Goal: Transaction & Acquisition: Purchase product/service

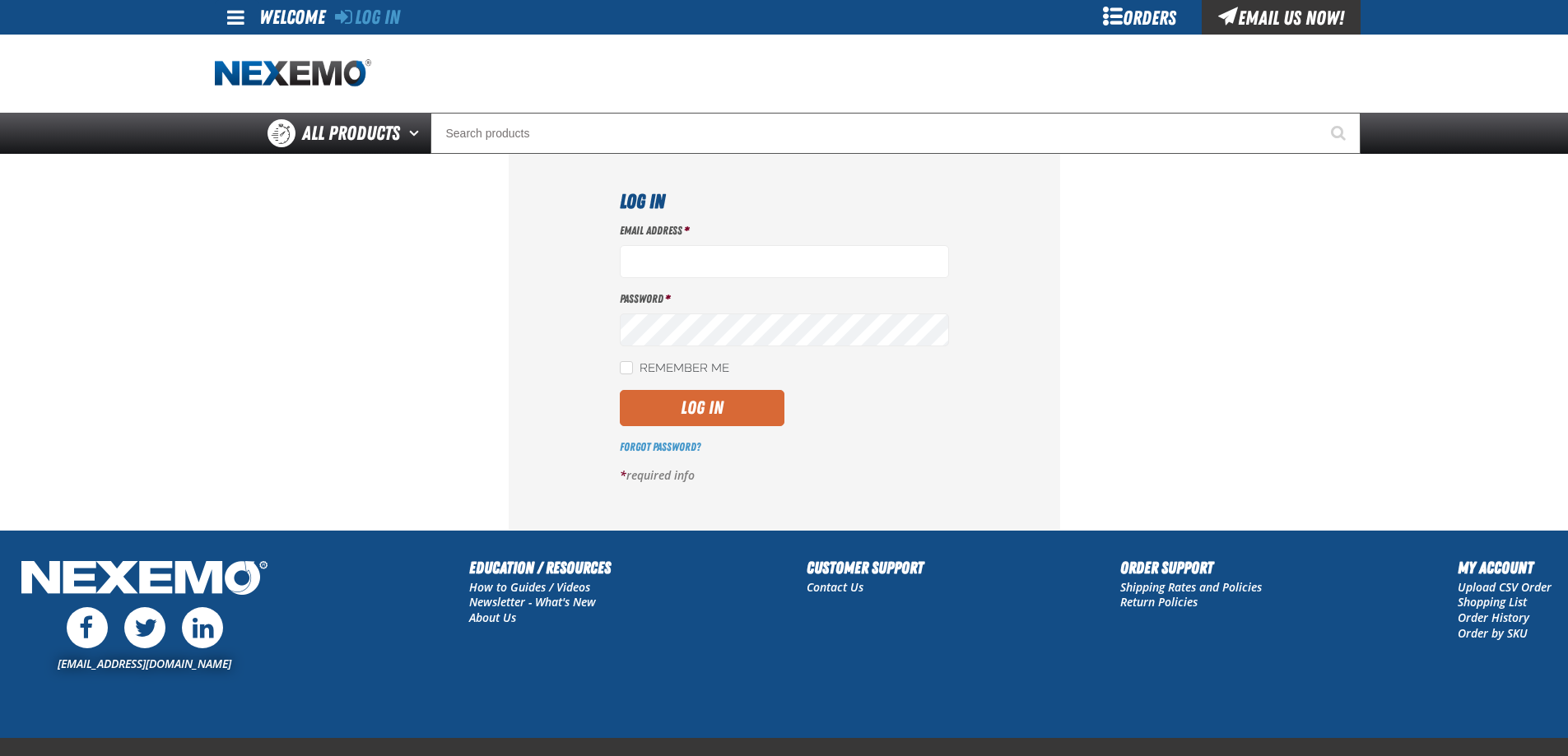
type input "[EMAIL_ADDRESS][DOMAIN_NAME]"
click at [673, 398] on button "Log In" at bounding box center [701, 408] width 165 height 36
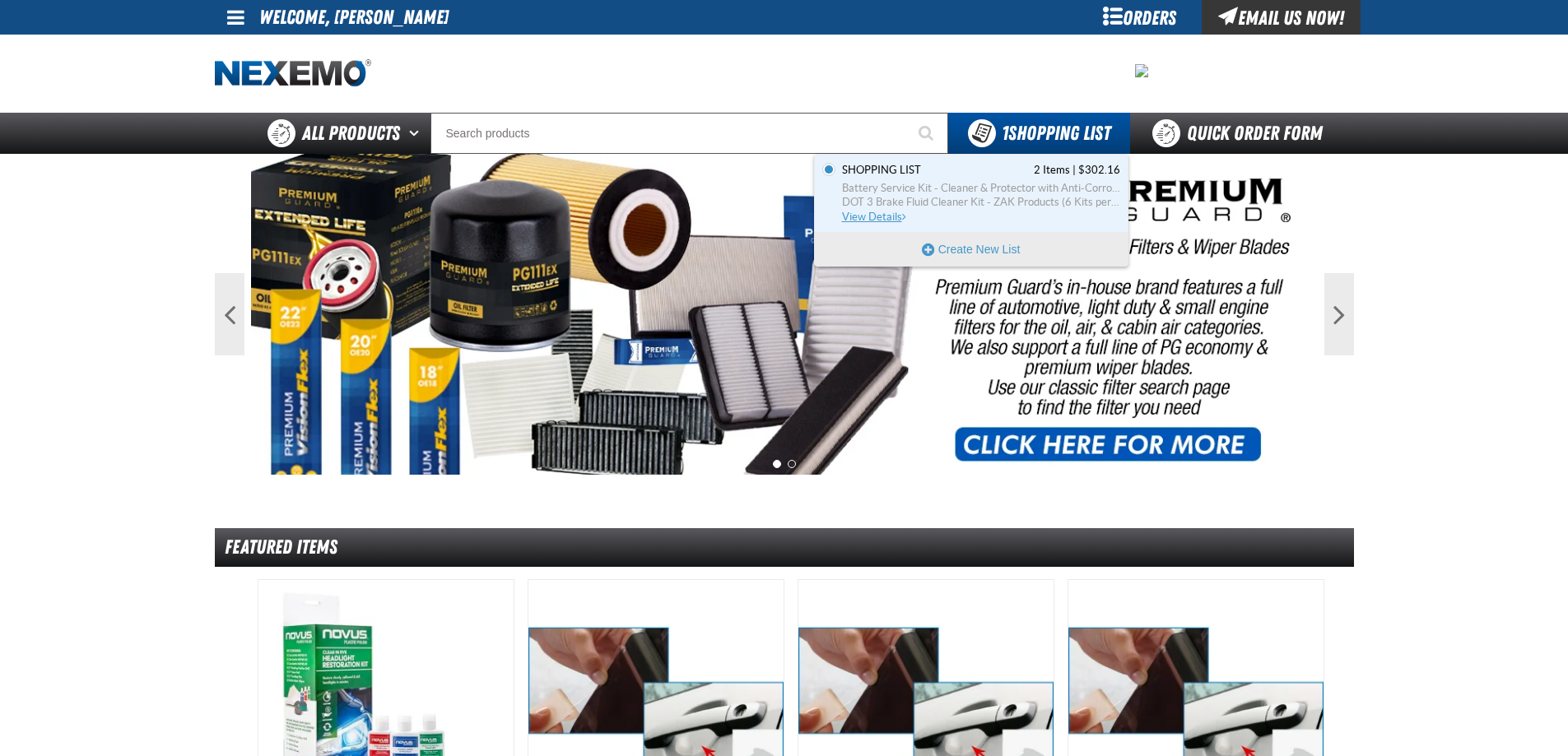
click at [867, 218] on span "View Details" at bounding box center [876, 217] width 67 height 13
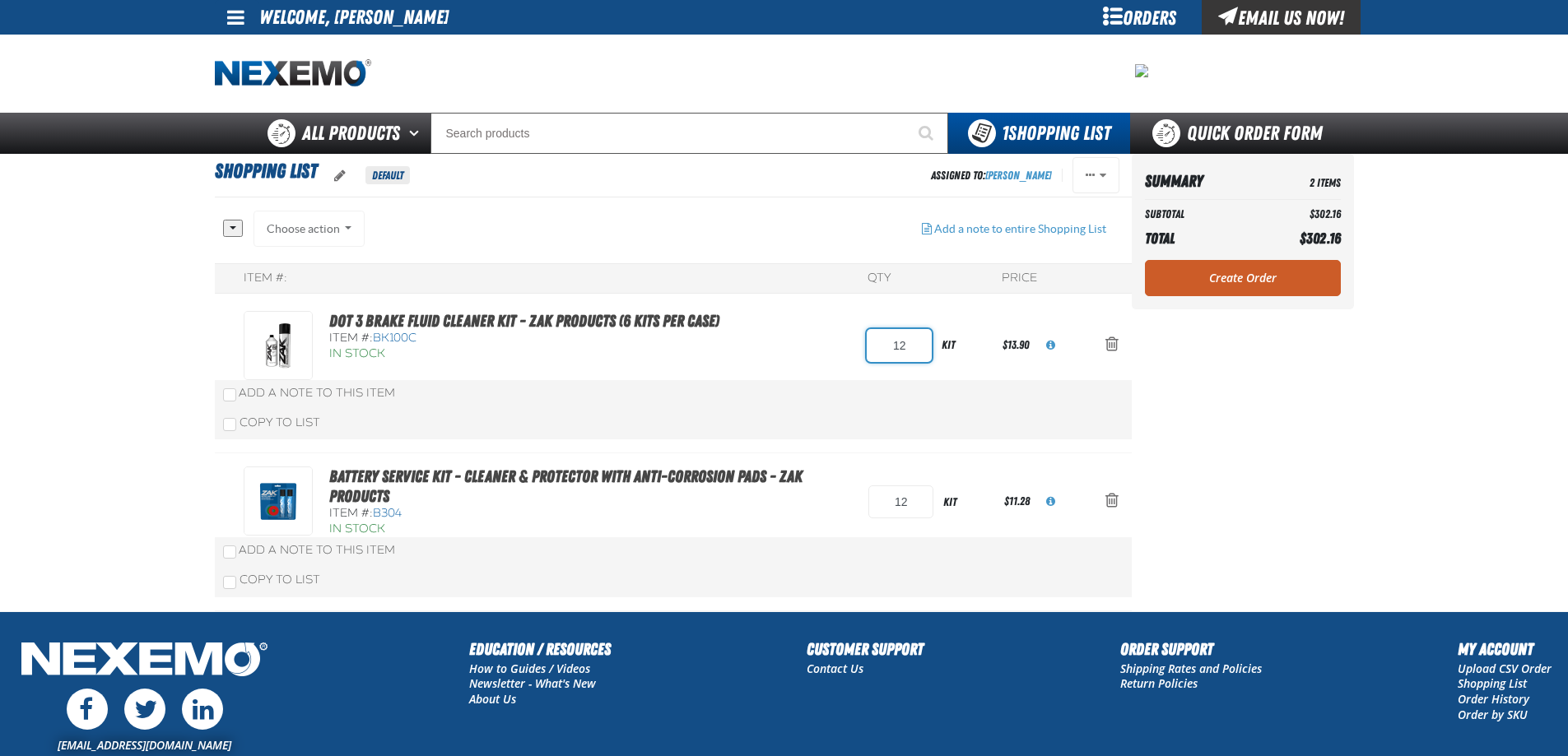
drag, startPoint x: 897, startPoint y: 346, endPoint x: 905, endPoint y: 348, distance: 8.2
click at [905, 348] on input "12" at bounding box center [899, 345] width 65 height 33
drag, startPoint x: 885, startPoint y: 346, endPoint x: 925, endPoint y: 346, distance: 40.0
click at [925, 346] on input "12" at bounding box center [899, 345] width 65 height 33
type input "48"
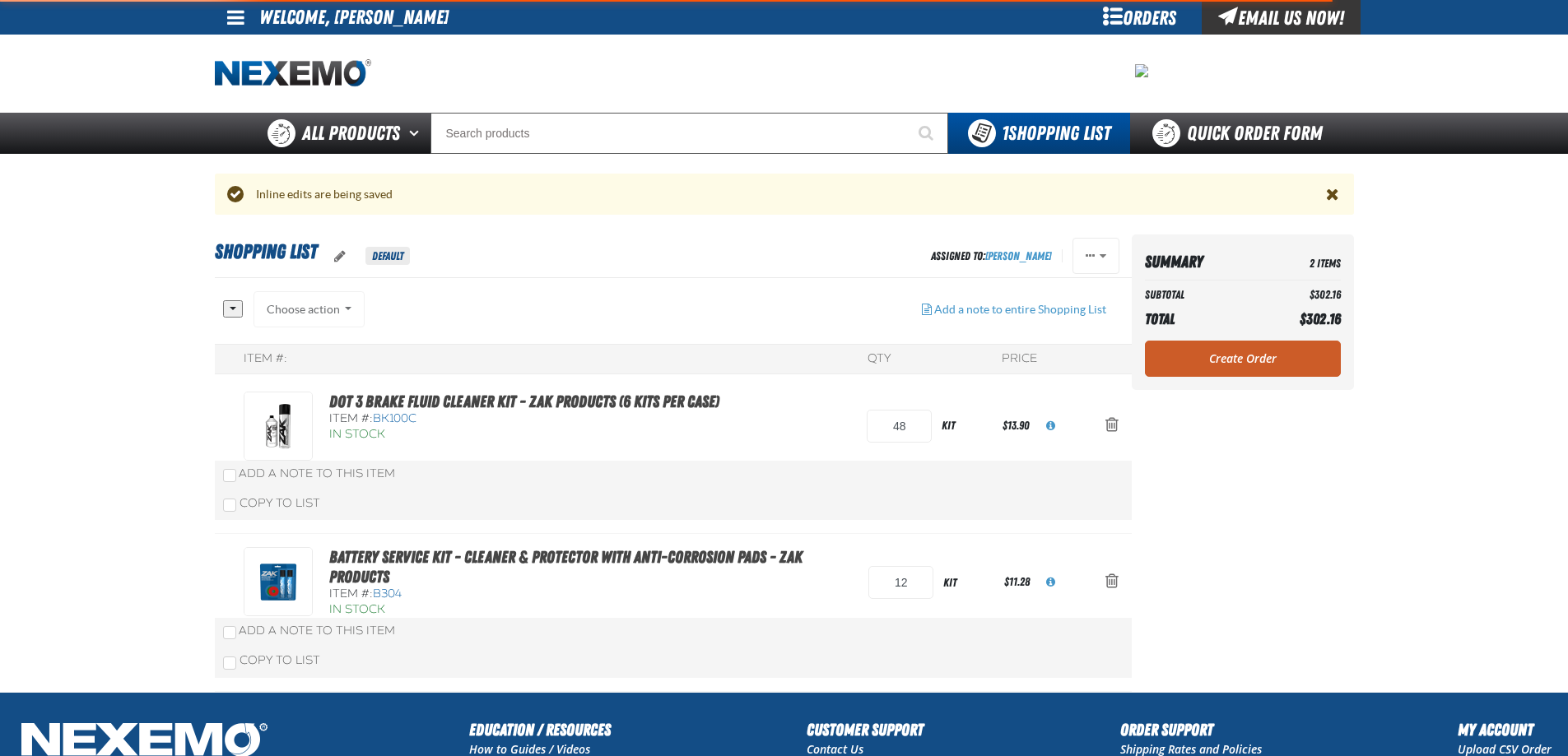
click at [824, 538] on div "Battery Service Kit - Cleaner & Protector with Anti-Corrosion Pads - ZAK Produc…" at bounding box center [673, 612] width 917 height 157
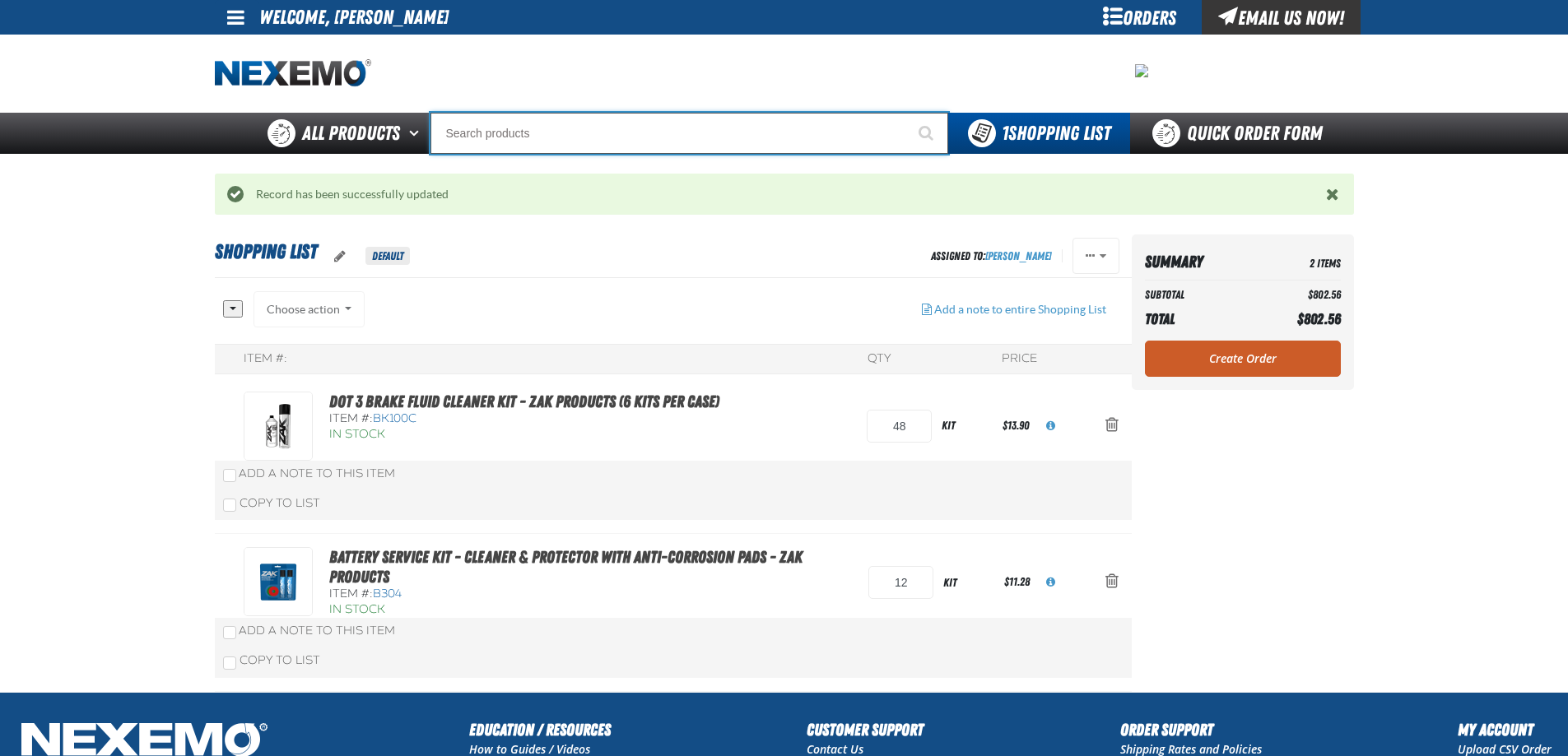
click at [499, 137] on input "Search" at bounding box center [690, 133] width 518 height 41
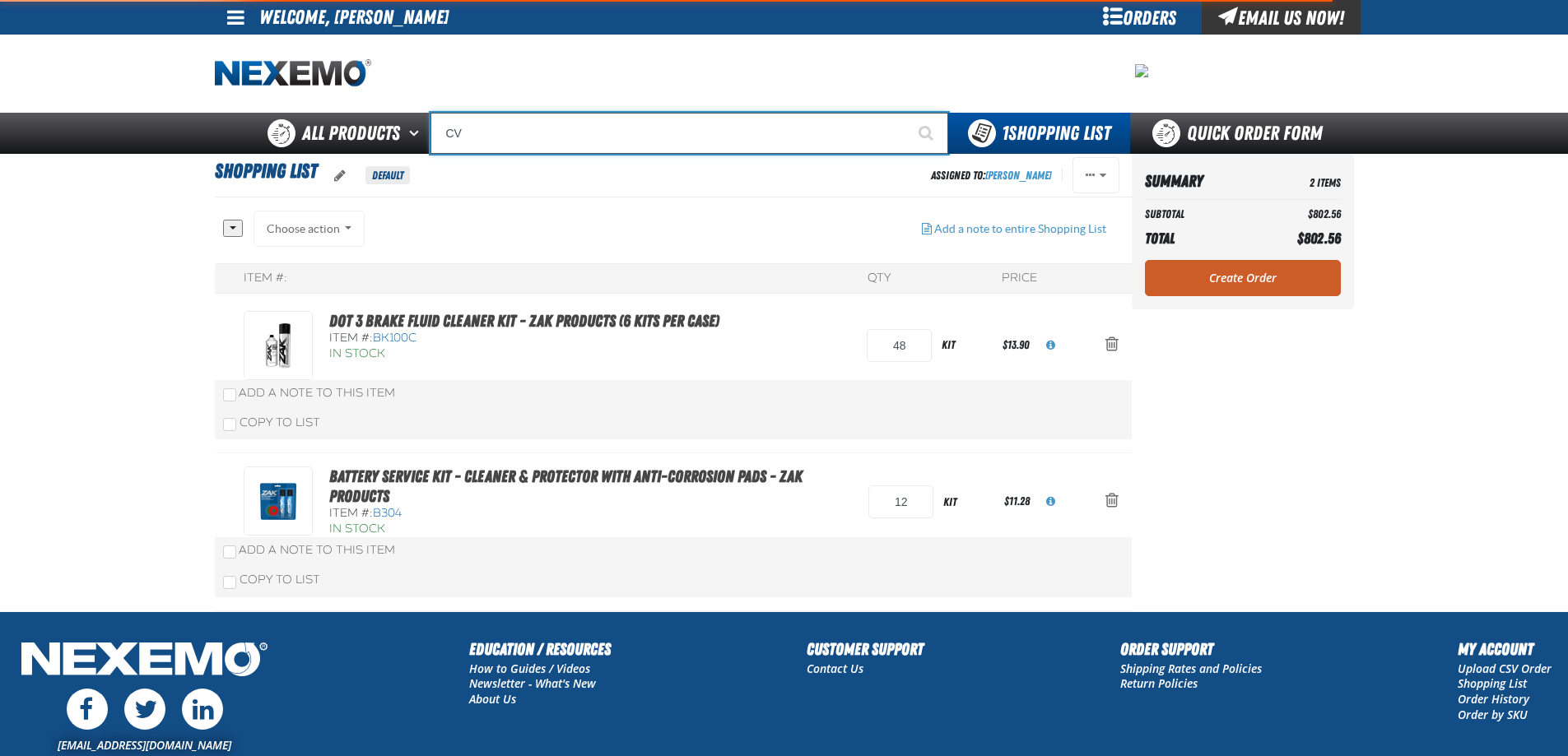
type input "CVT"
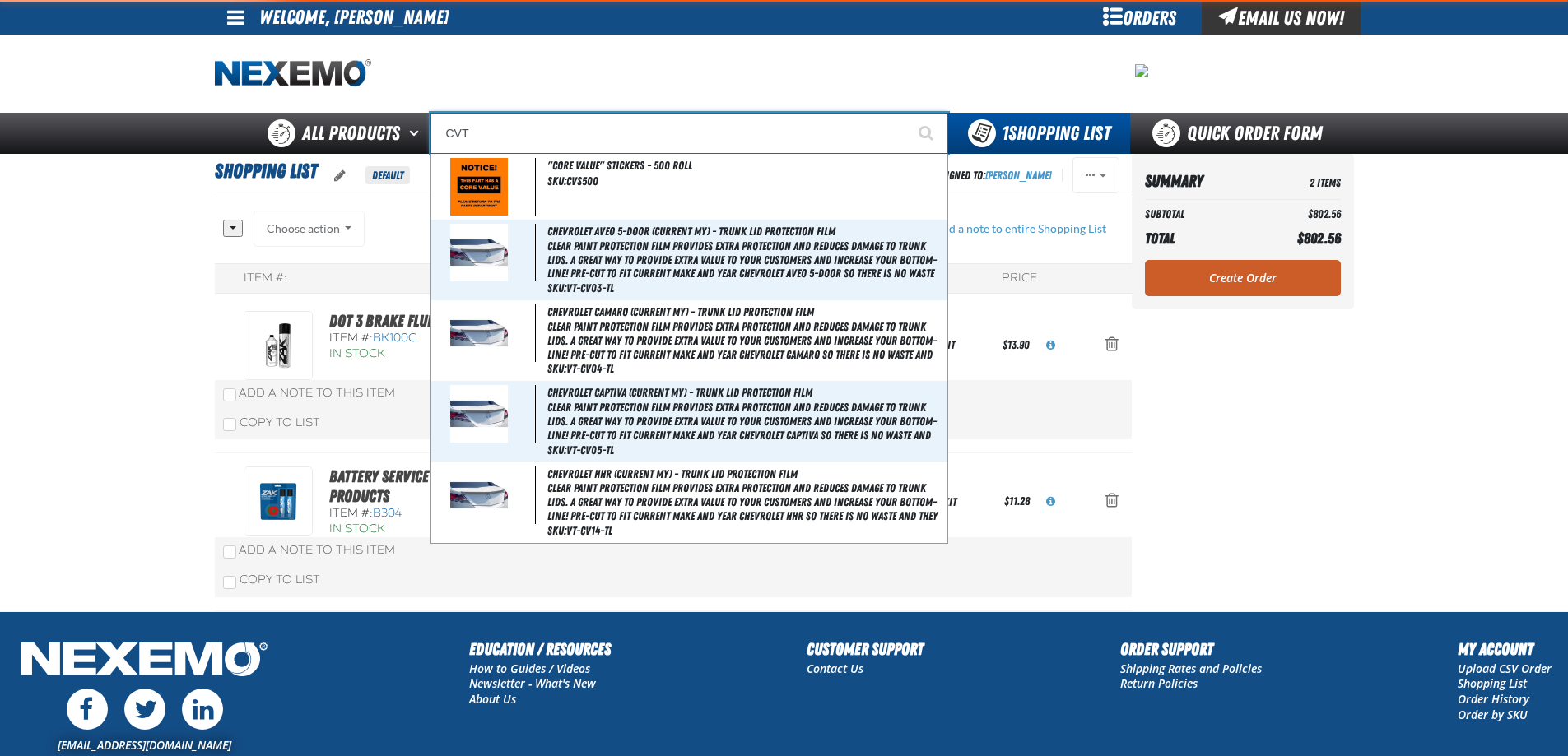
type input "CVT Booster - ZAK Products"
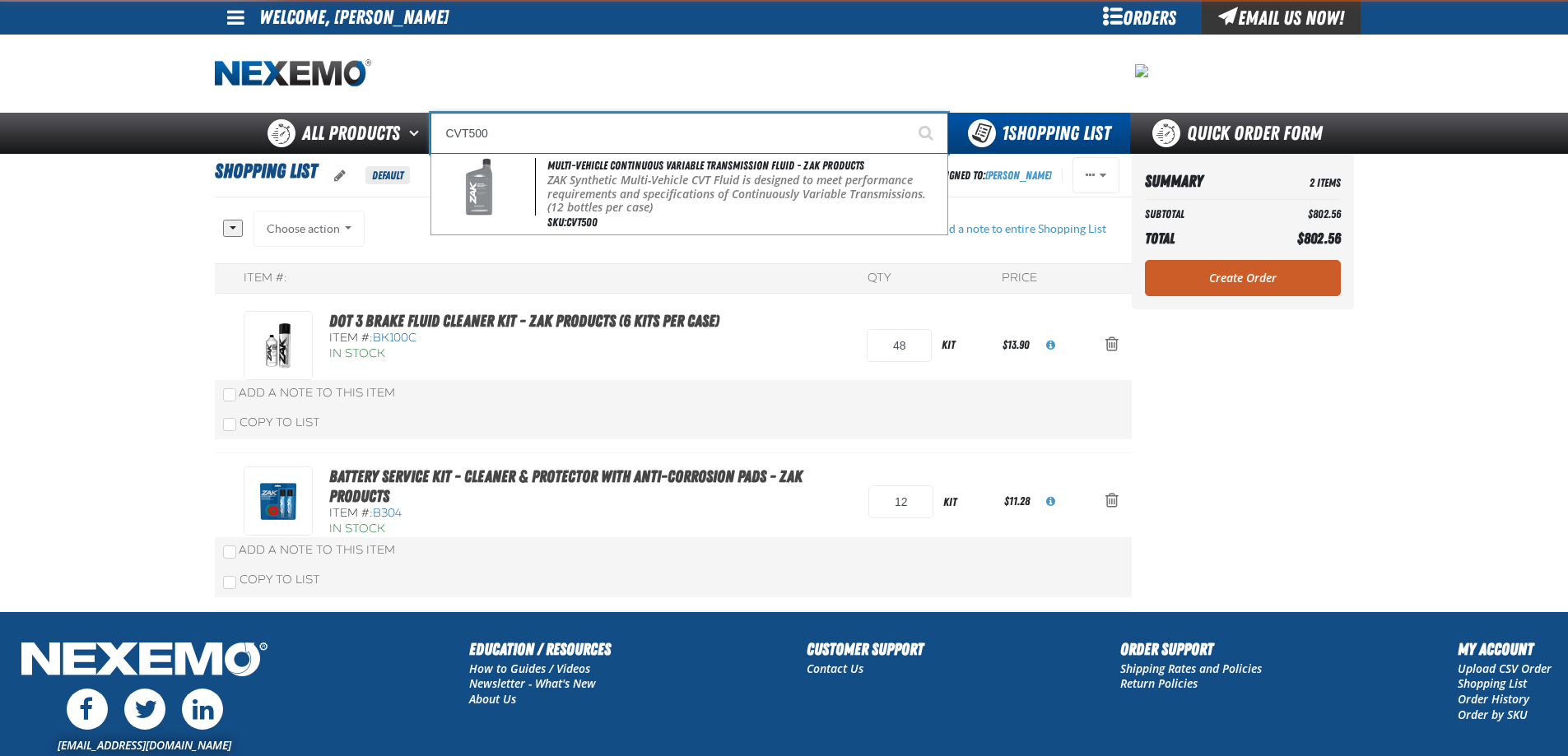
type input "CVT500"
click at [907, 112] on button "Start Searching" at bounding box center [928, 133] width 41 height 41
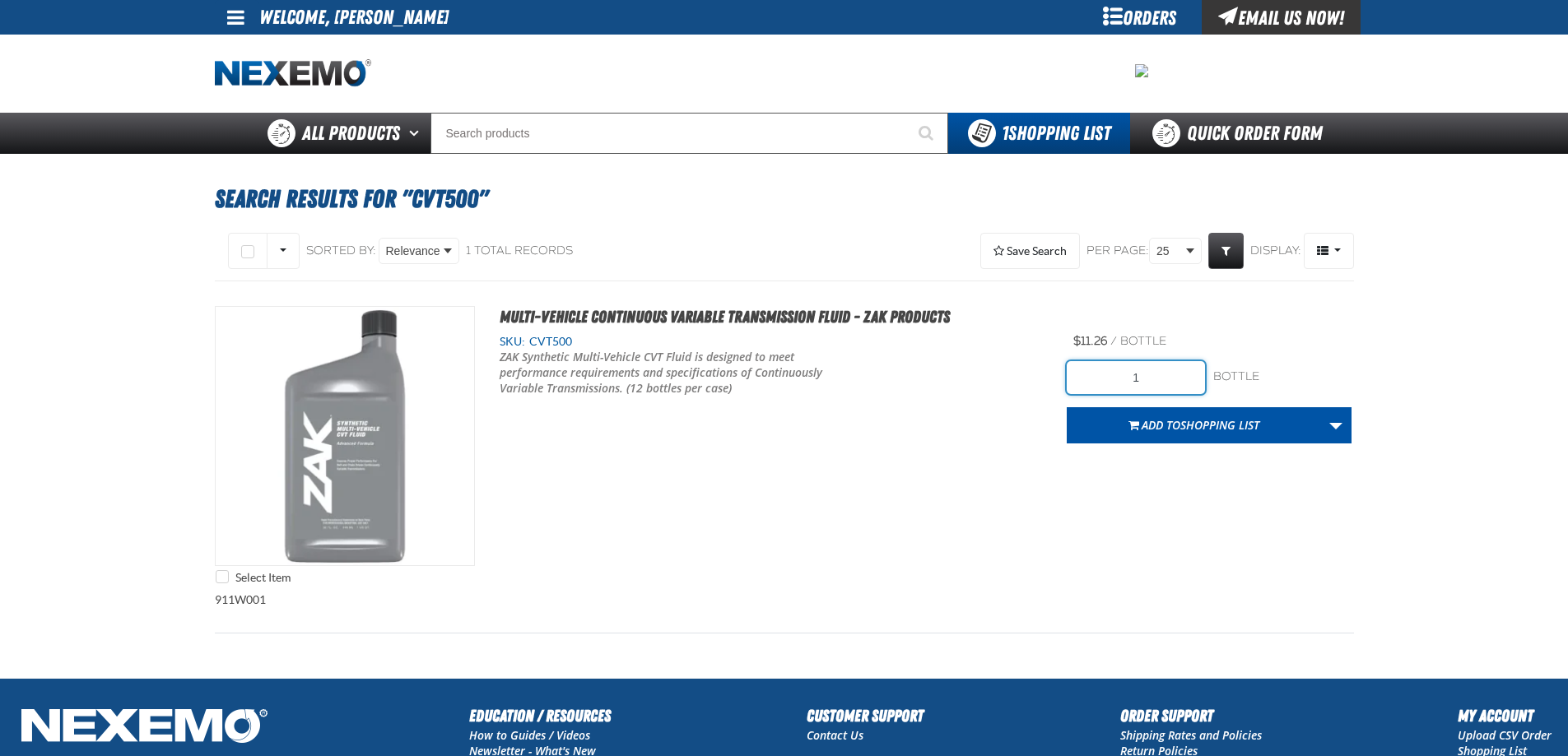
drag, startPoint x: 1122, startPoint y: 383, endPoint x: 1185, endPoint y: 369, distance: 64.5
click at [1185, 369] on input "1" at bounding box center [1136, 378] width 138 height 33
type input "120"
drag, startPoint x: 895, startPoint y: 511, endPoint x: 1068, endPoint y: 463, distance: 179.5
click at [899, 511] on div "Select Item Multi-Vehicle Continuous Variable Transmission Fluid - ZAK Products…" at bounding box center [784, 449] width 1139 height 287
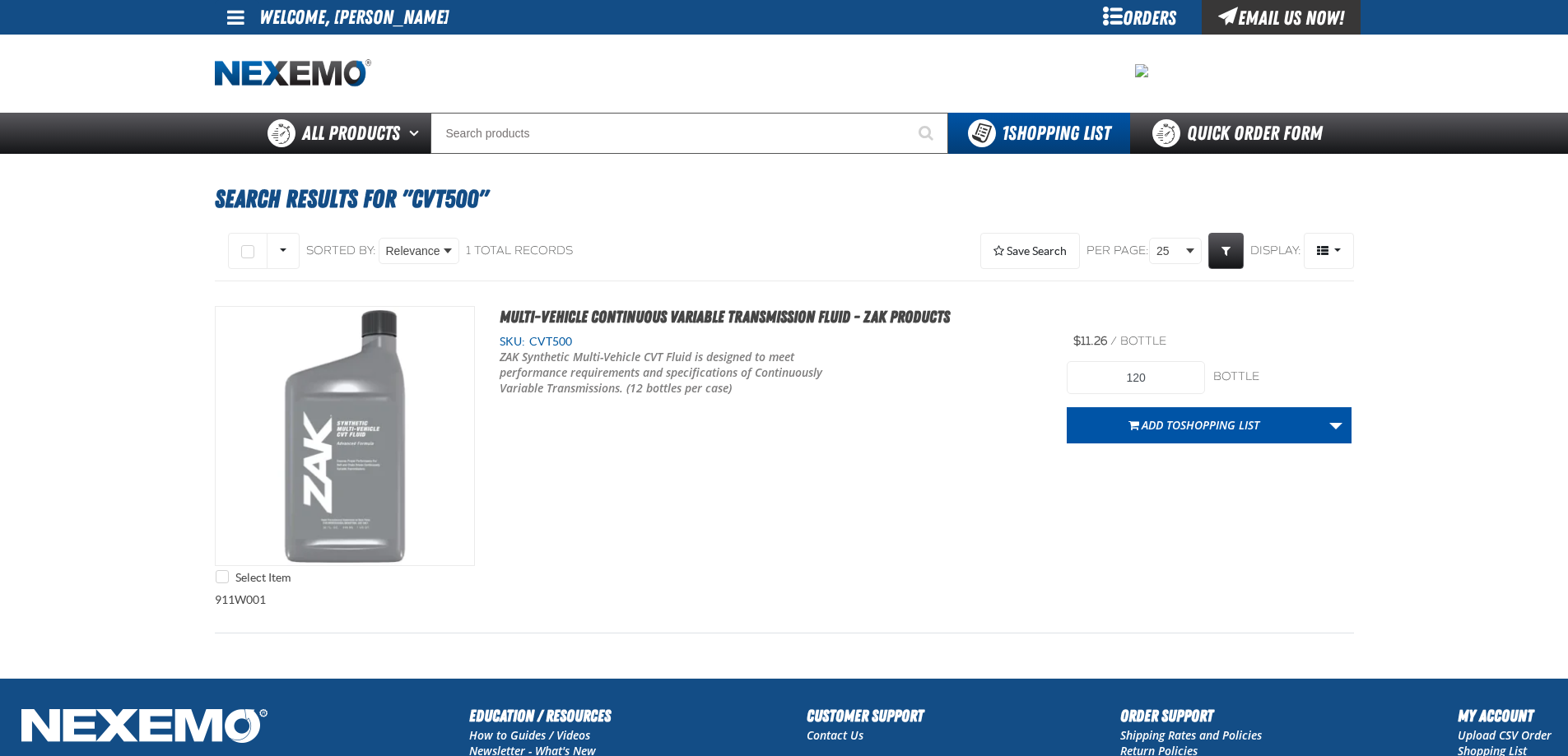
click at [1152, 439] on button "Add to Shopping List" at bounding box center [1193, 425] width 254 height 36
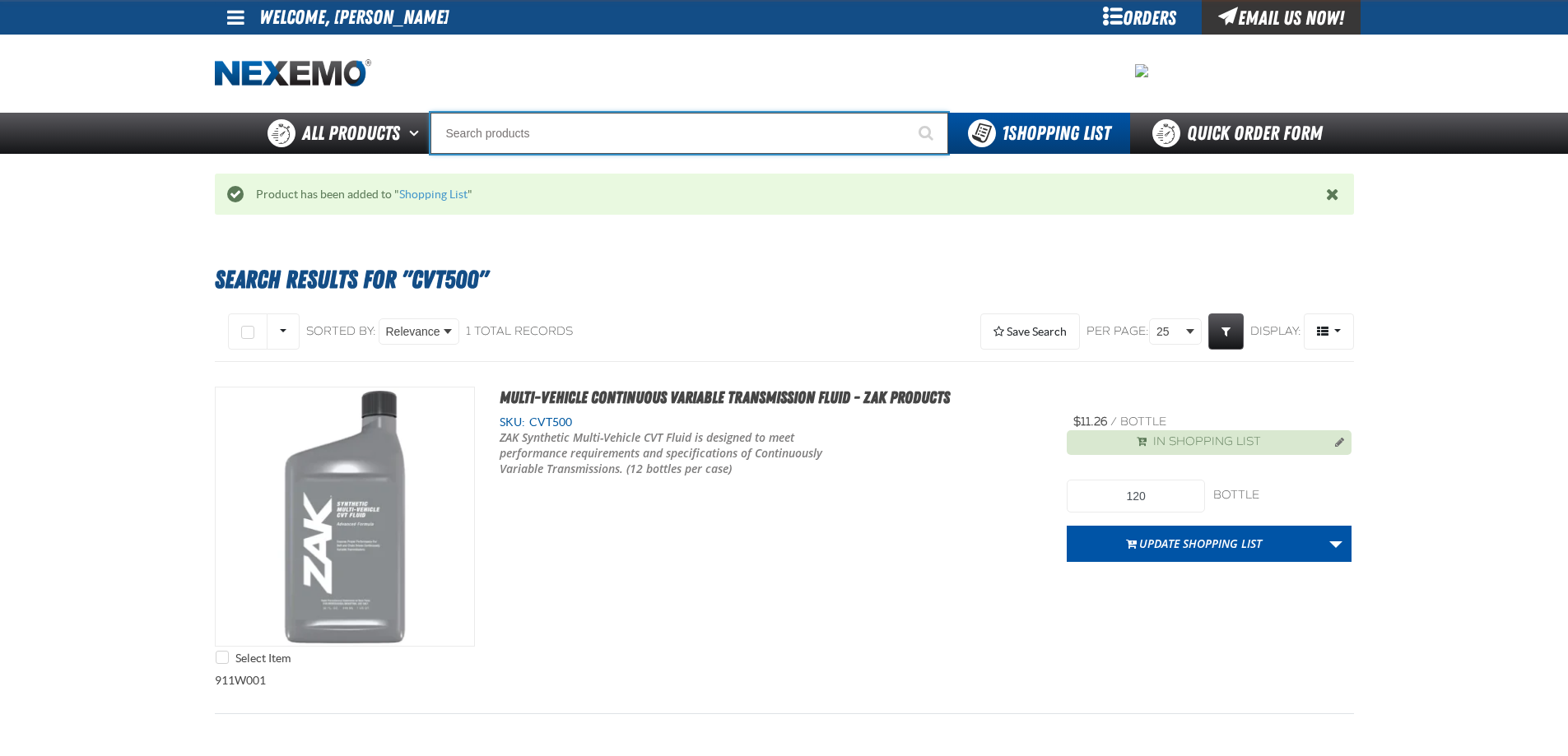
click at [536, 140] on input "Search" at bounding box center [690, 133] width 518 height 41
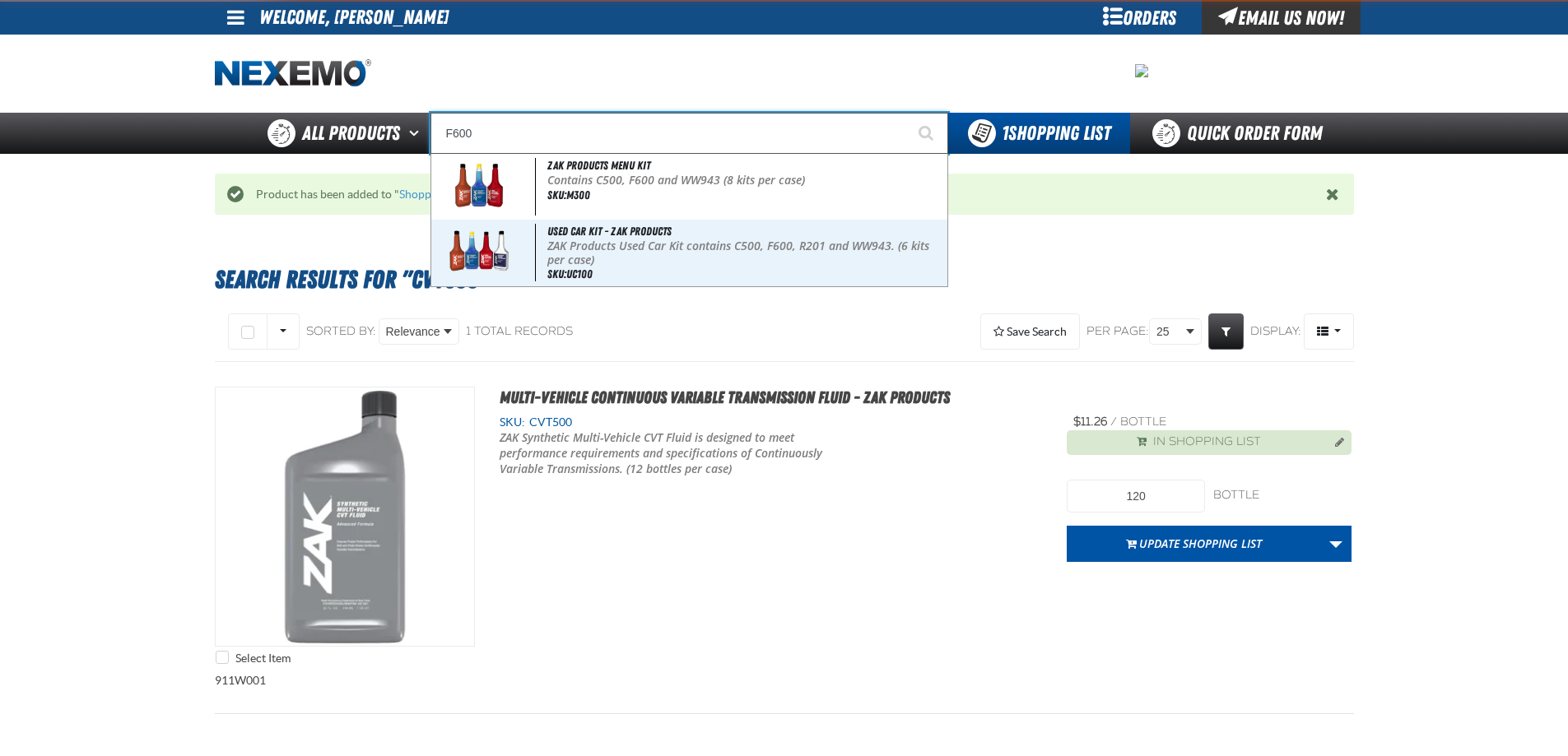
type input "F600"
click at [907, 112] on button "Start Searching" at bounding box center [928, 133] width 41 height 41
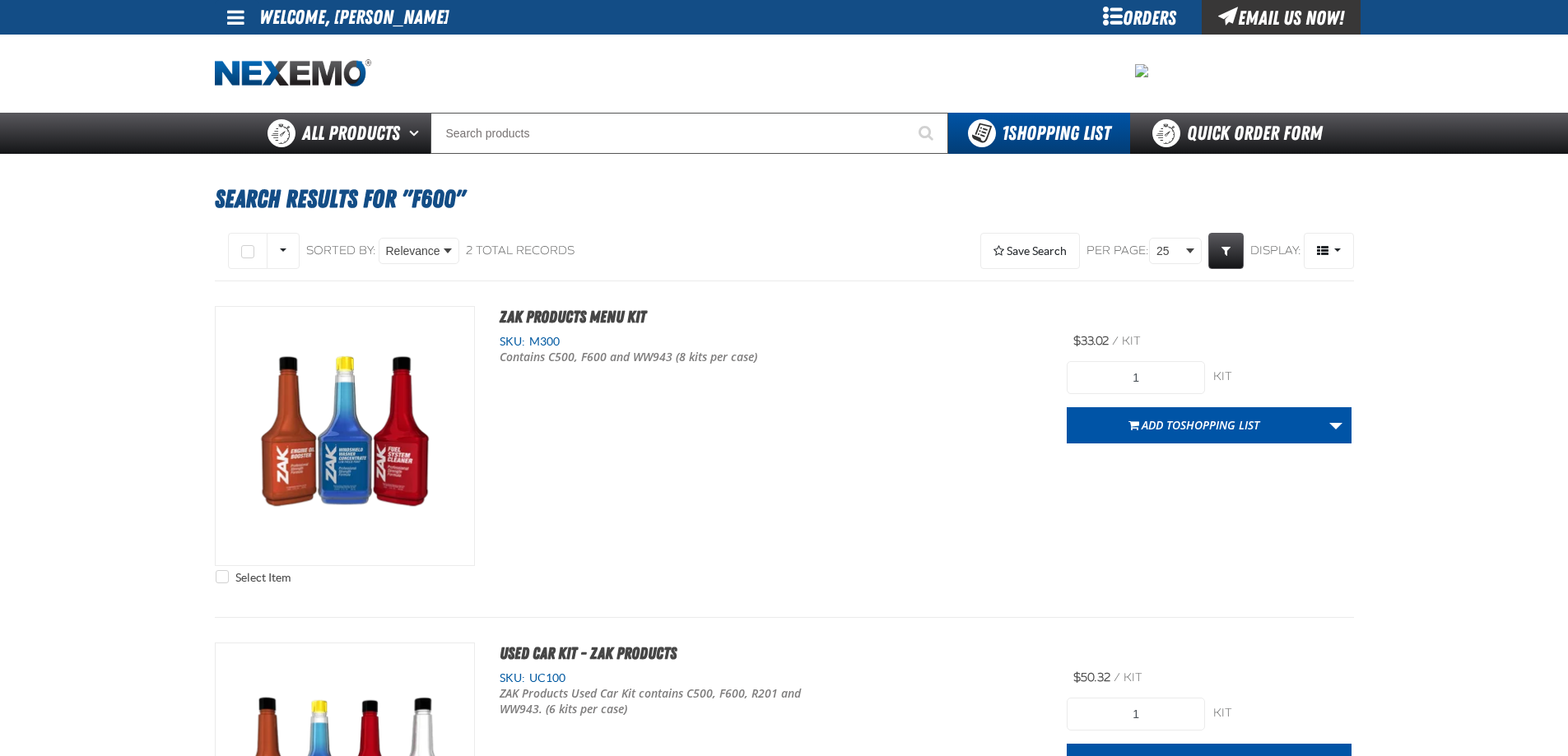
click at [114, 203] on main "Search Results for "F600" Select All on Page All visible" at bounding box center [784, 576] width 1568 height 845
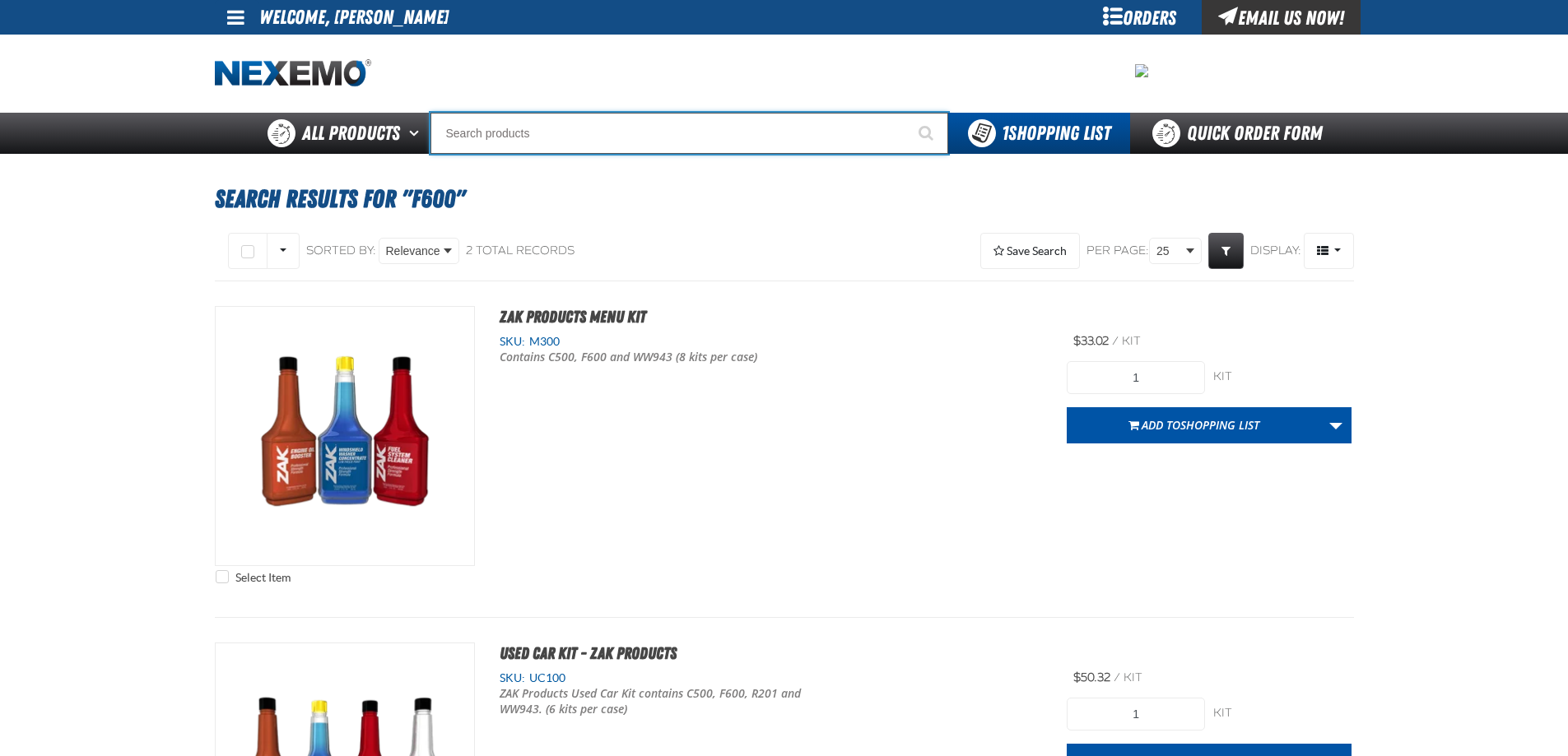
click at [480, 129] on input "Search" at bounding box center [690, 133] width 518 height 41
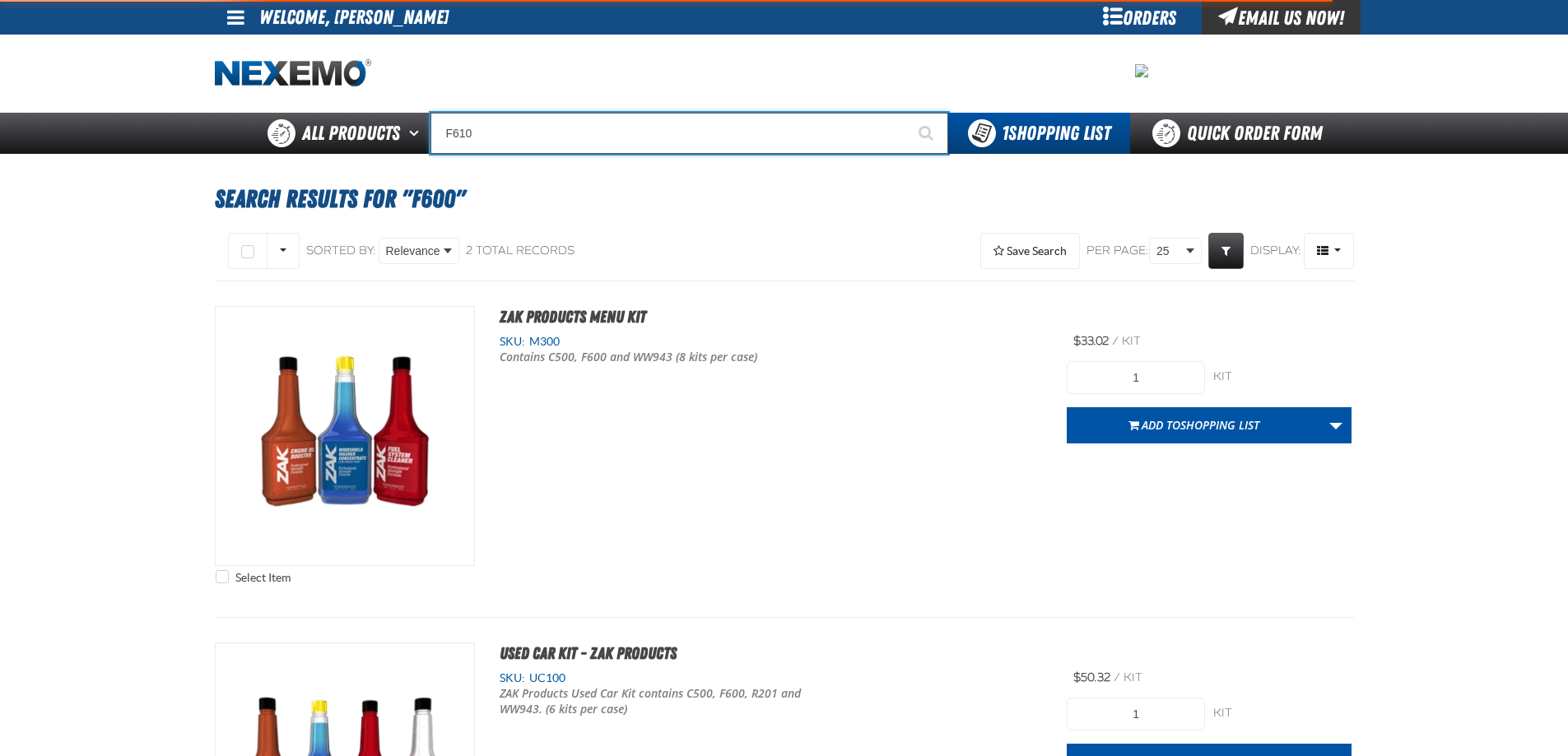
type input "F610"
click at [907, 112] on button "Start Searching" at bounding box center [928, 133] width 41 height 41
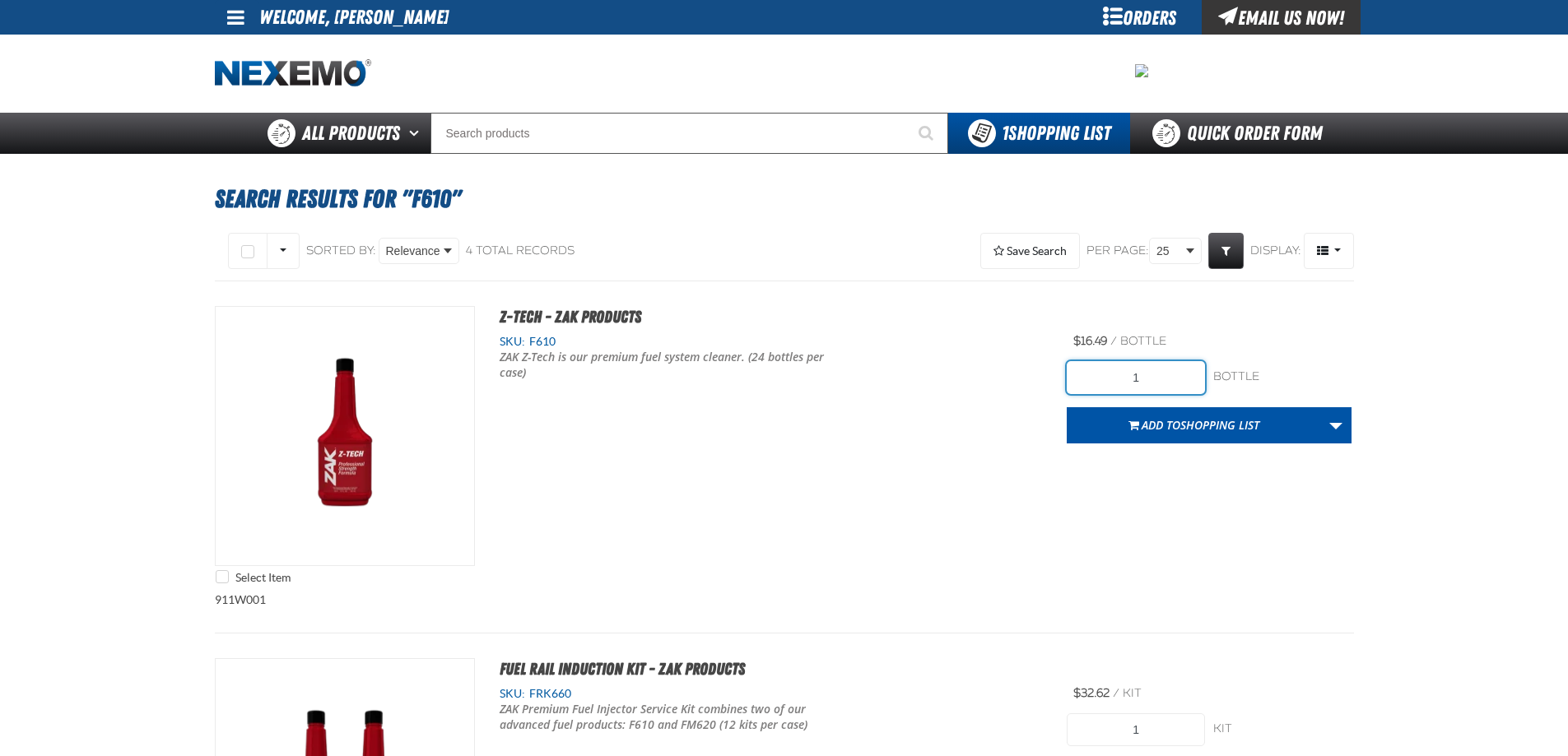
click at [1123, 388] on input "1" at bounding box center [1136, 378] width 138 height 33
click at [1091, 357] on div "241 bottle bottle Add to Shopping List Create New Shopping List Add to Shopping…" at bounding box center [1208, 396] width 285 height 93
type input "24"
click at [967, 484] on div "Select Item Z-Tech - ZAK Products SKU: F610 ZAK Z-Tech is our premium fuel syst…" at bounding box center [784, 449] width 1139 height 287
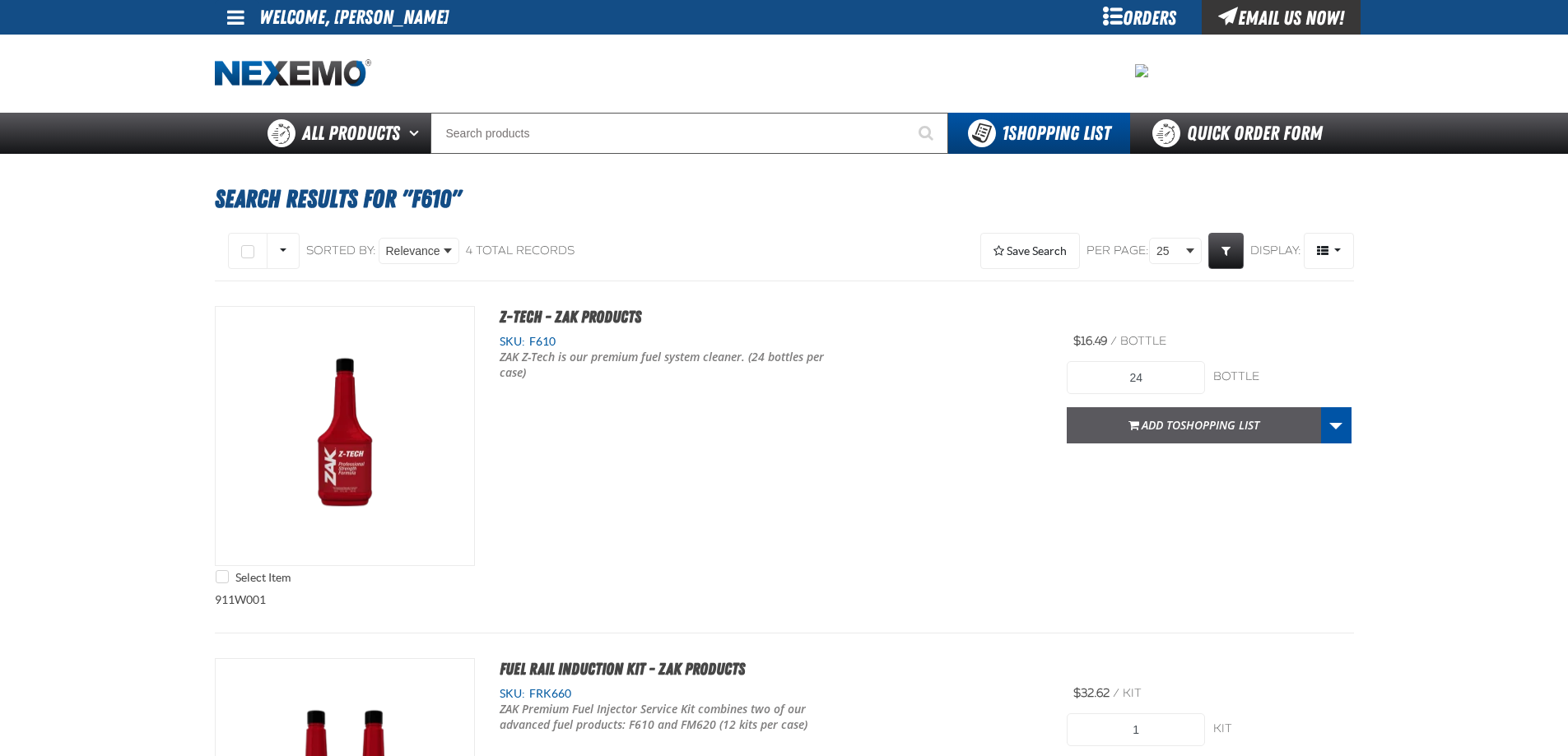
click at [1179, 410] on button "Add to Shopping List" at bounding box center [1193, 425] width 254 height 36
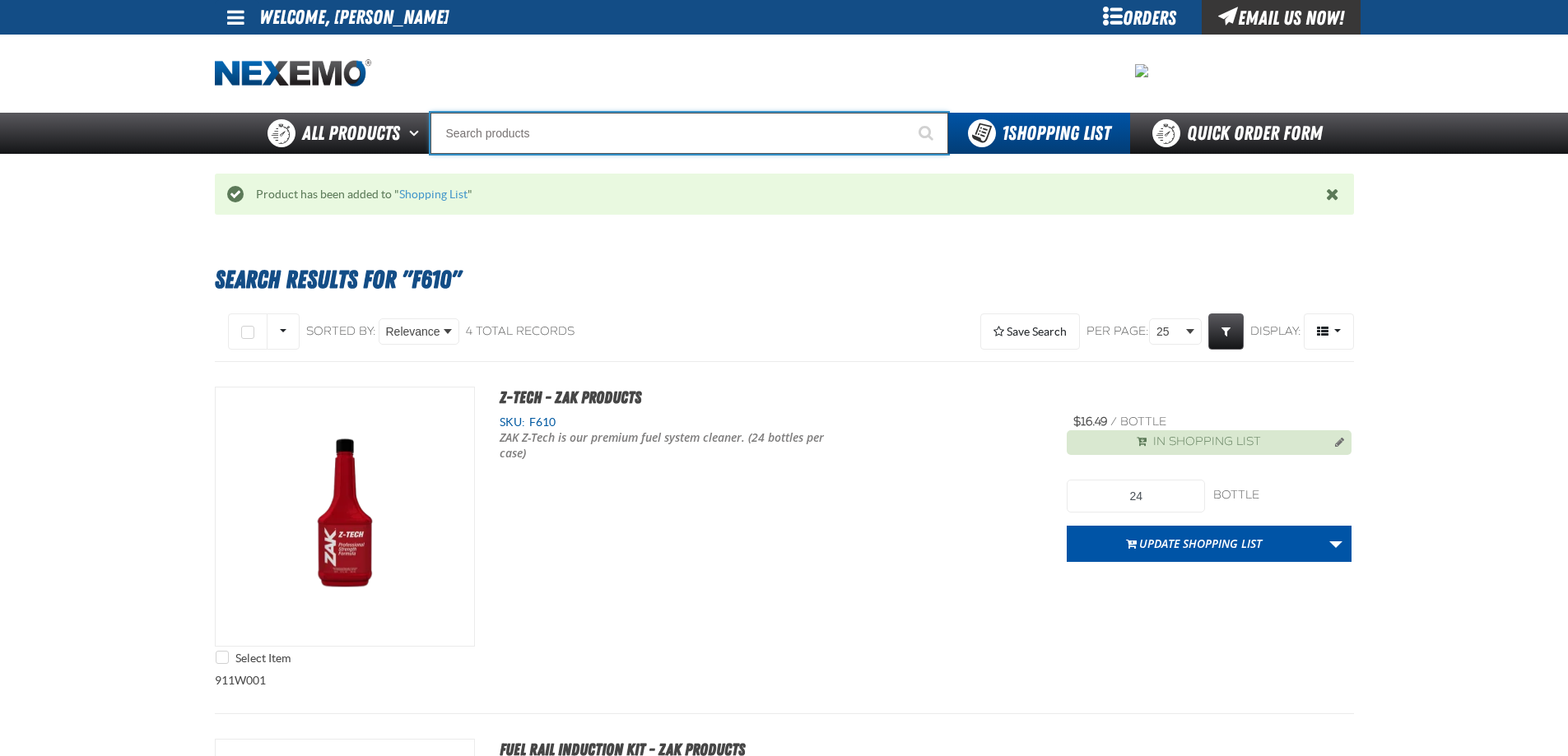
click at [480, 140] on input "Search" at bounding box center [690, 133] width 518 height 41
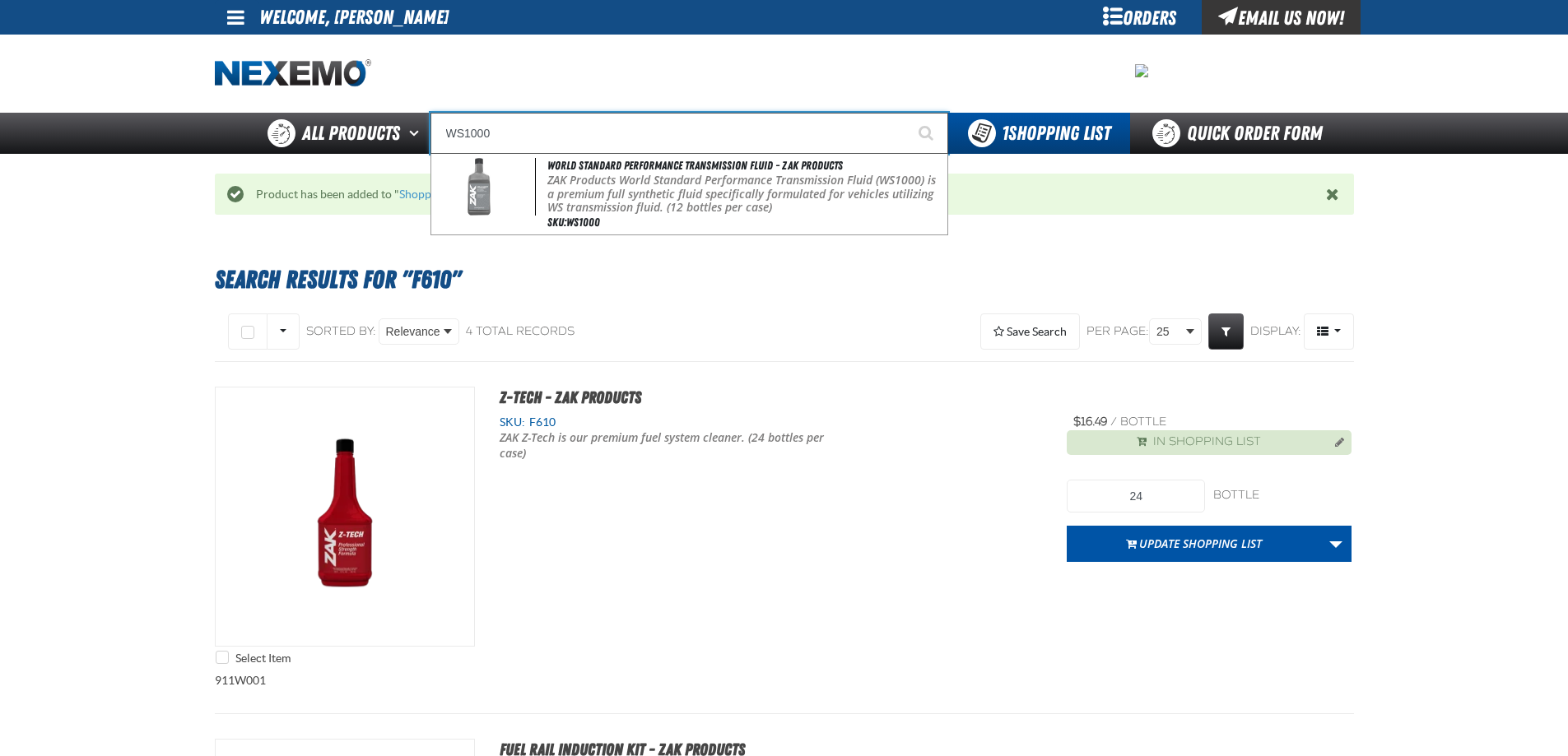
type input "WS1000"
click at [907, 112] on button "Start Searching" at bounding box center [928, 133] width 41 height 41
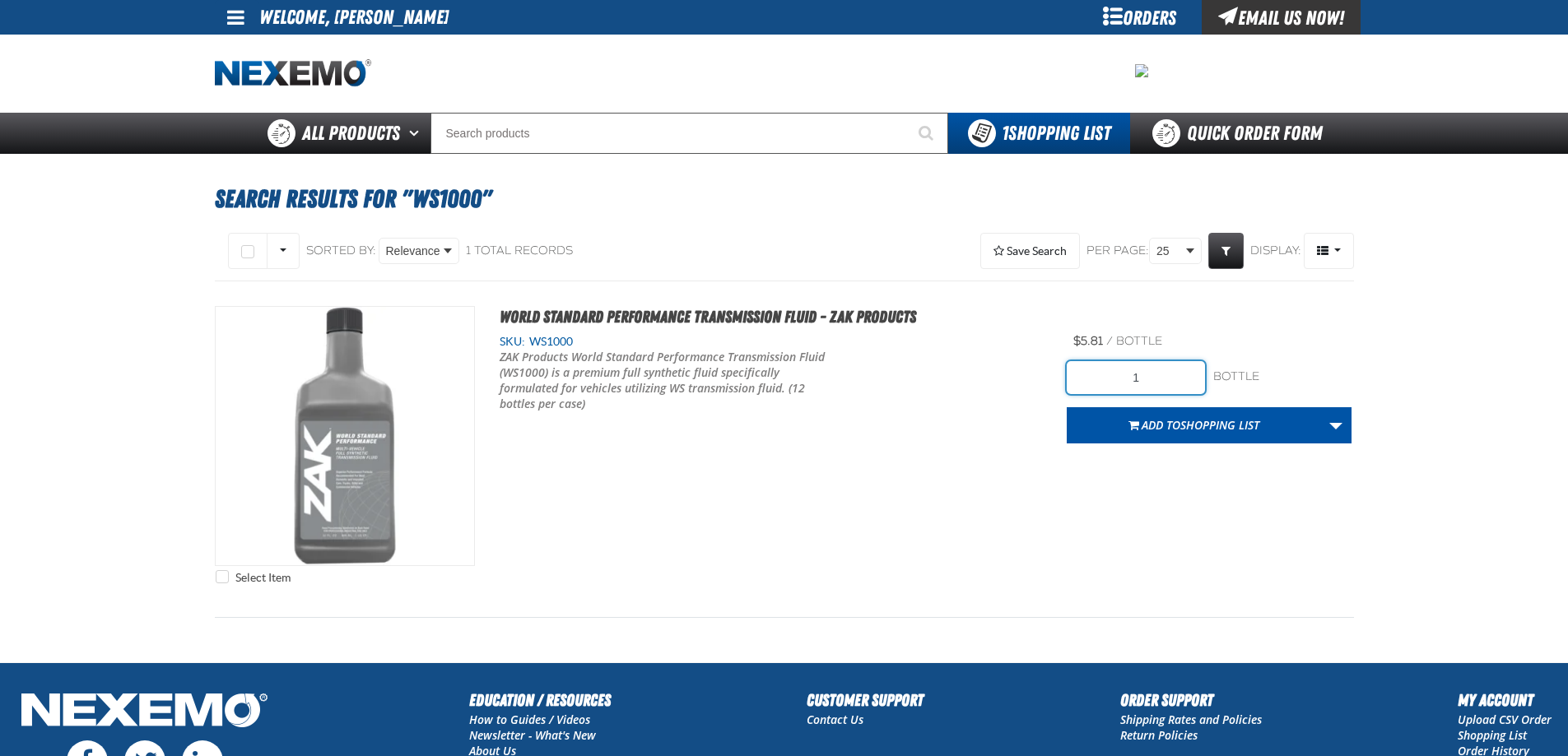
drag, startPoint x: 1110, startPoint y: 378, endPoint x: 1163, endPoint y: 376, distance: 53.0
click at [1163, 376] on input "1" at bounding box center [1136, 378] width 138 height 33
type input "12"
click at [974, 496] on div "Select Item World Standard Performance Transmission Fluid - ZAK Products SKU: W…" at bounding box center [784, 449] width 1139 height 287
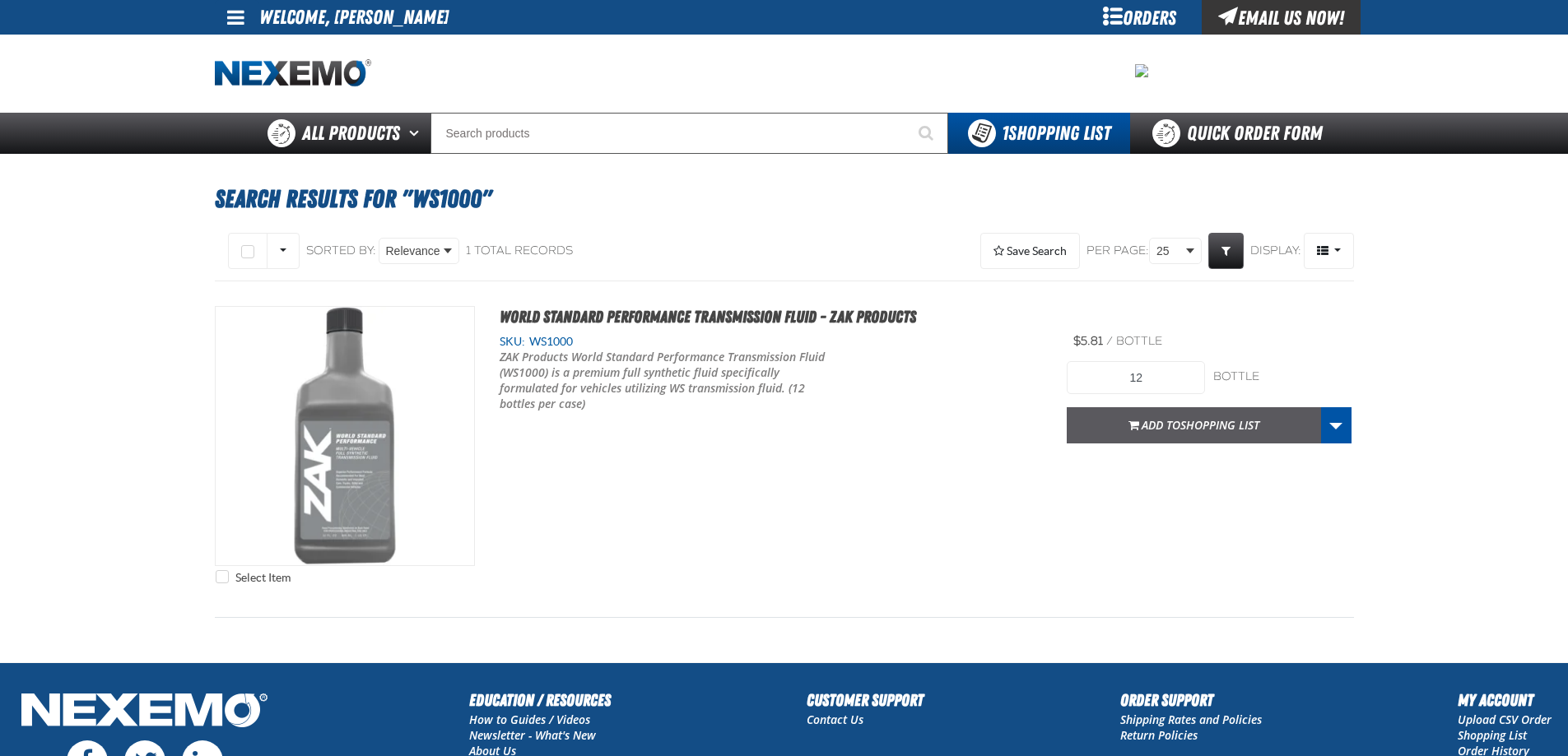
click at [1172, 417] on span "Add to Shopping List" at bounding box center [1200, 424] width 118 height 15
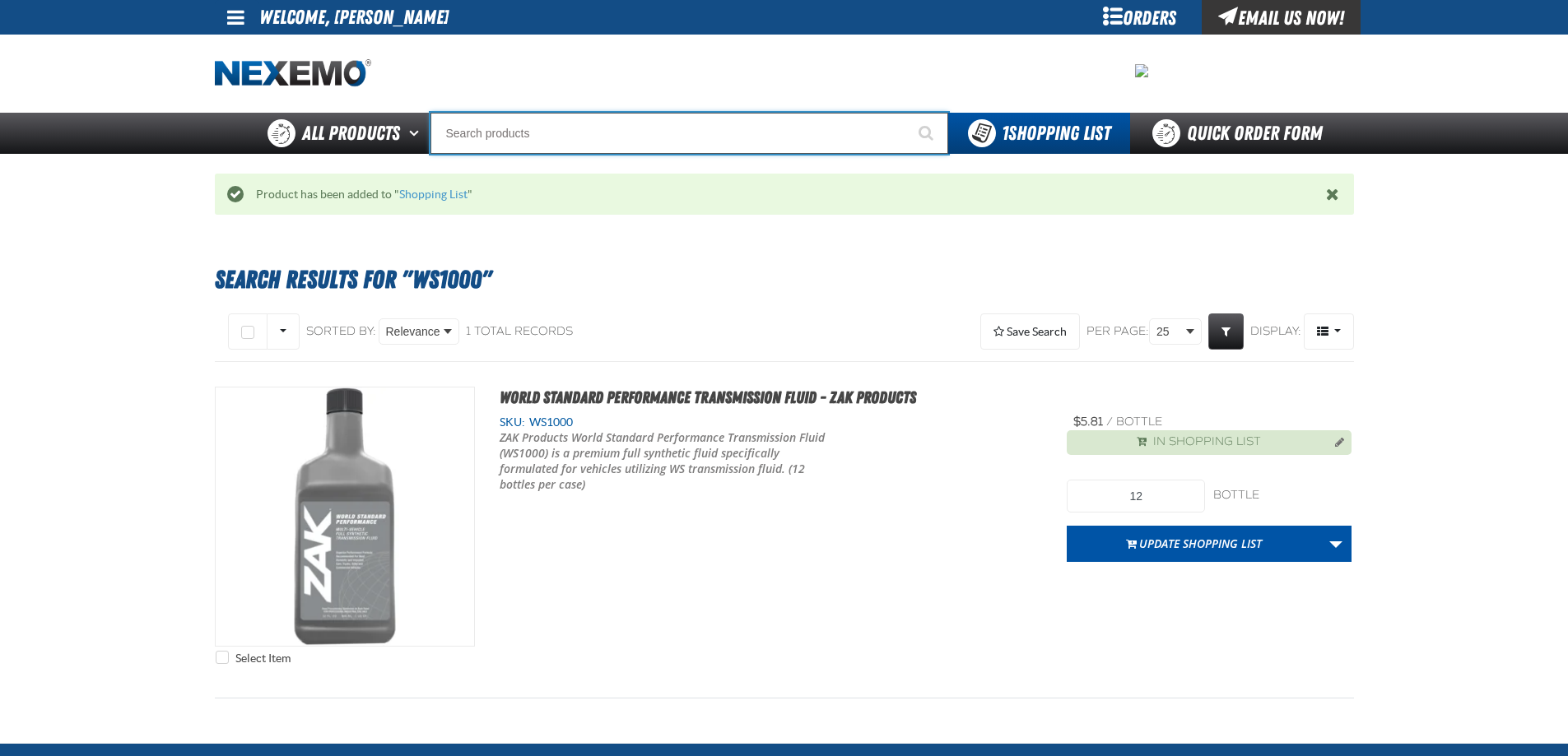
click at [473, 128] on input "Search" at bounding box center [690, 133] width 518 height 41
type input "R"
type input "ROADSIDE R"
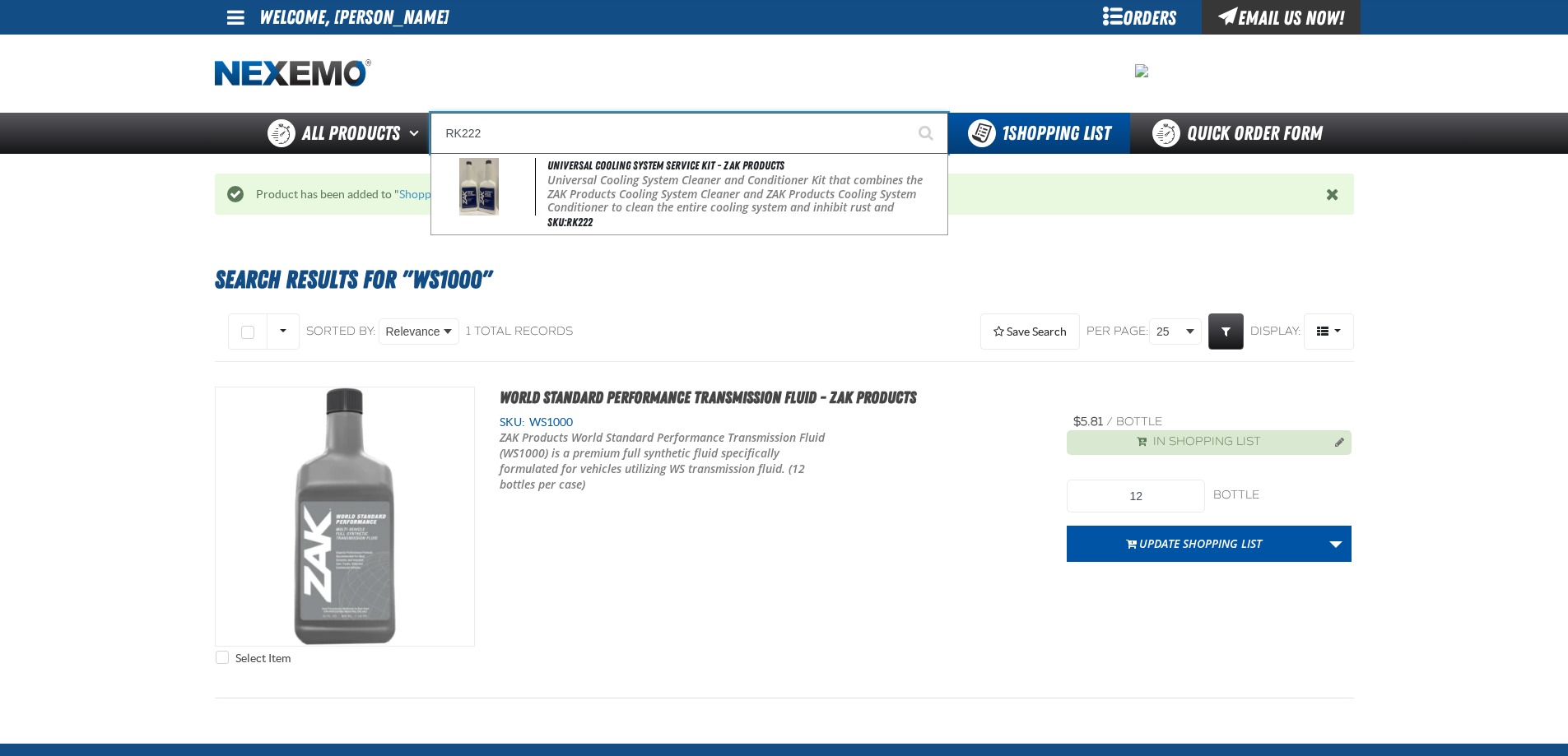
type input "RK222"
click at [907, 112] on button "Start Searching" at bounding box center [928, 133] width 41 height 41
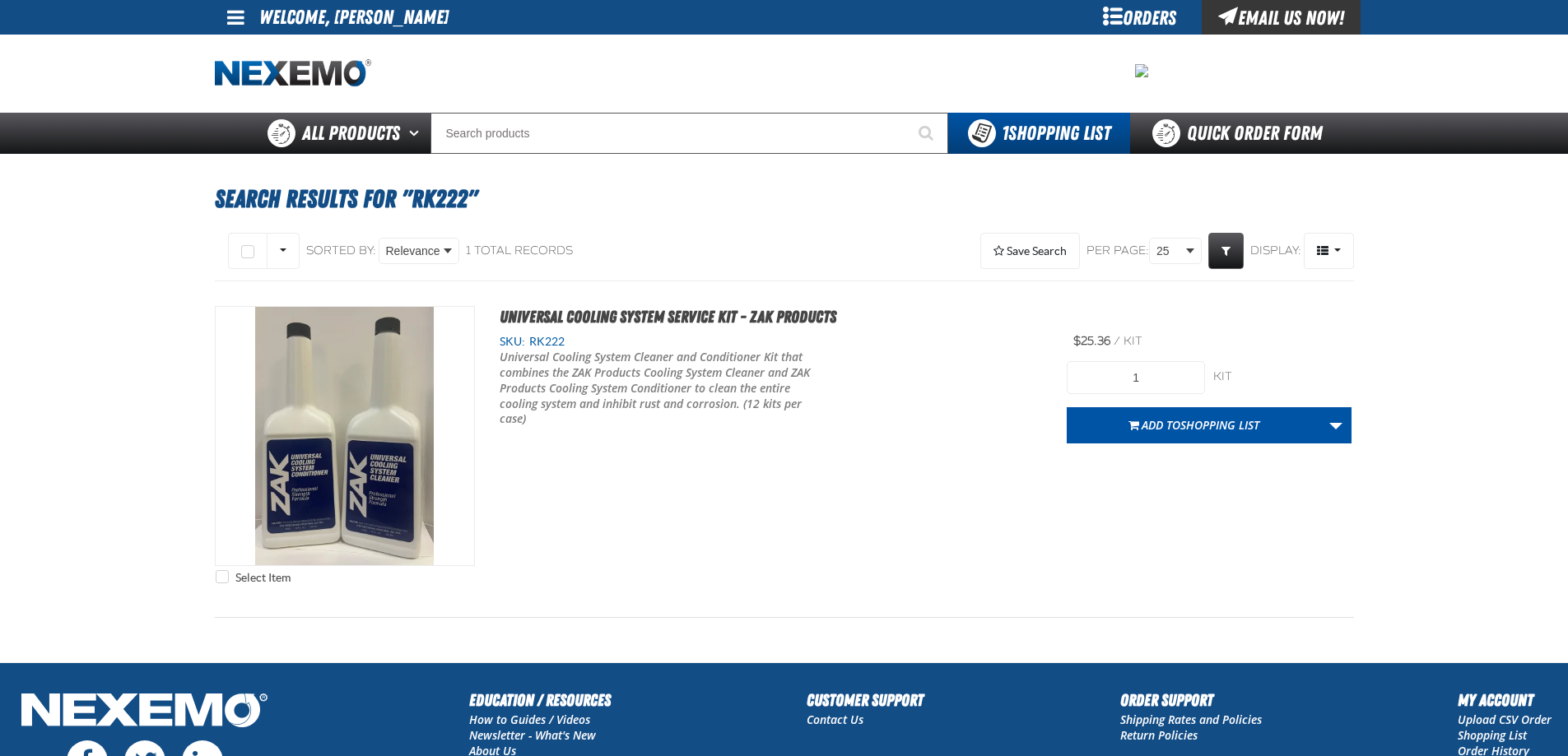
click at [759, 200] on h1 "Search Results for "RK222"" at bounding box center [784, 199] width 1139 height 44
click at [1135, 376] on input "1" at bounding box center [1136, 378] width 138 height 33
click at [1158, 376] on input "1" at bounding box center [1136, 378] width 138 height 33
type input "12"
click at [1012, 553] on div "Select Item Universal Cooling System Service Kit - ZAK Products SKU: RK222 12" at bounding box center [784, 449] width 1139 height 287
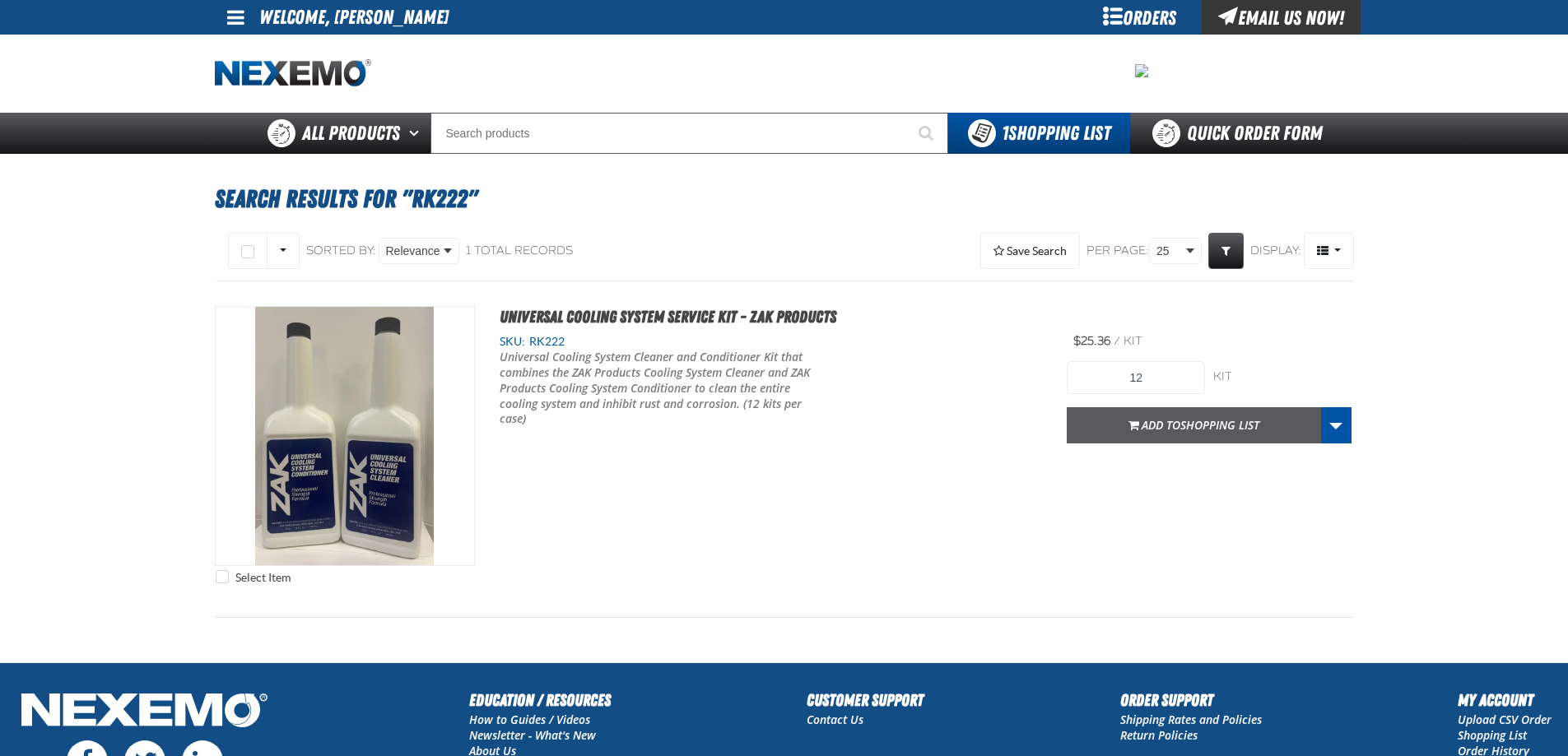
click at [1130, 436] on button "Add to Shopping List" at bounding box center [1193, 425] width 254 height 36
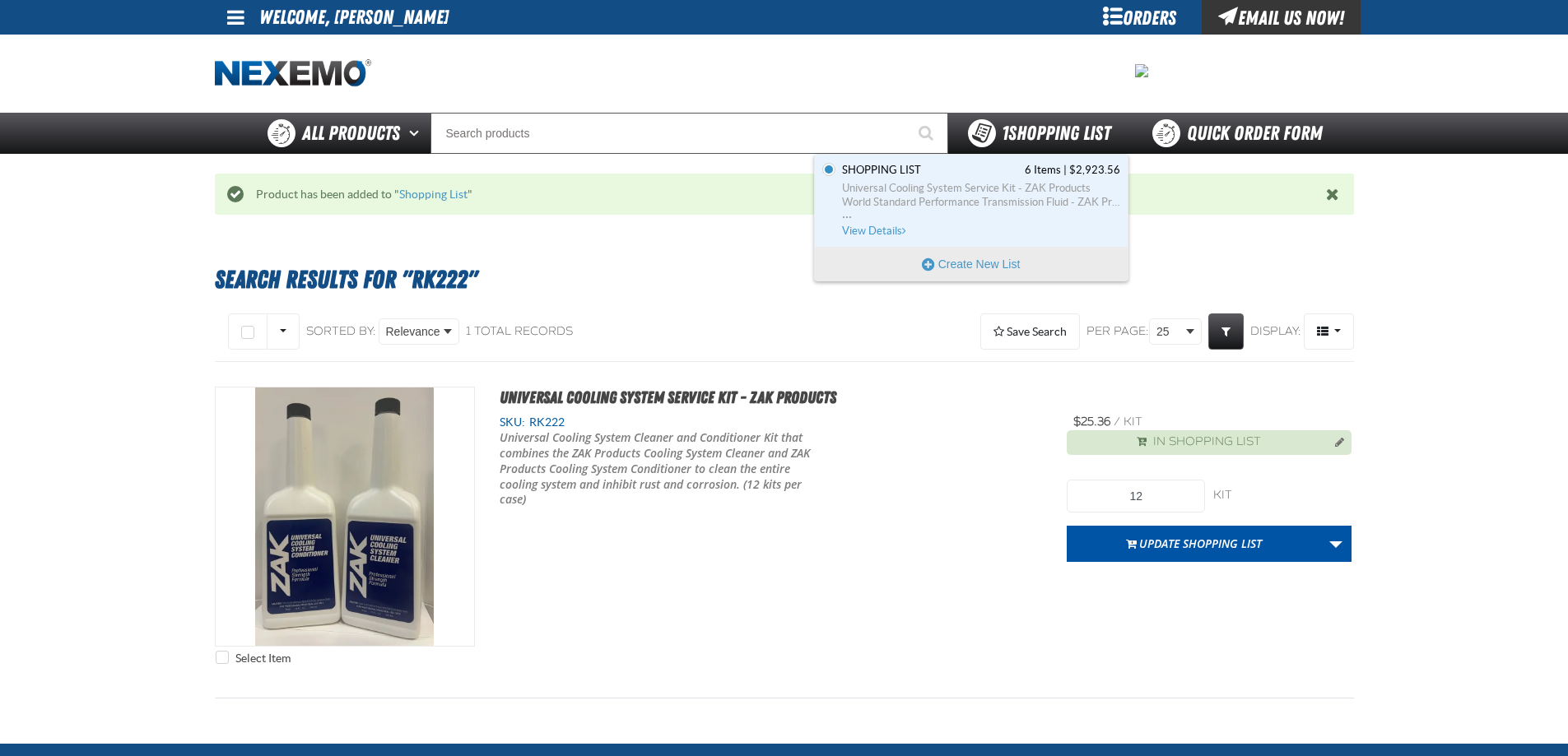
click at [1003, 131] on span "1 Shopping List" at bounding box center [1056, 133] width 109 height 23
click at [962, 173] on span "Shopping List 6 Items | $2,923.56" at bounding box center [981, 170] width 278 height 14
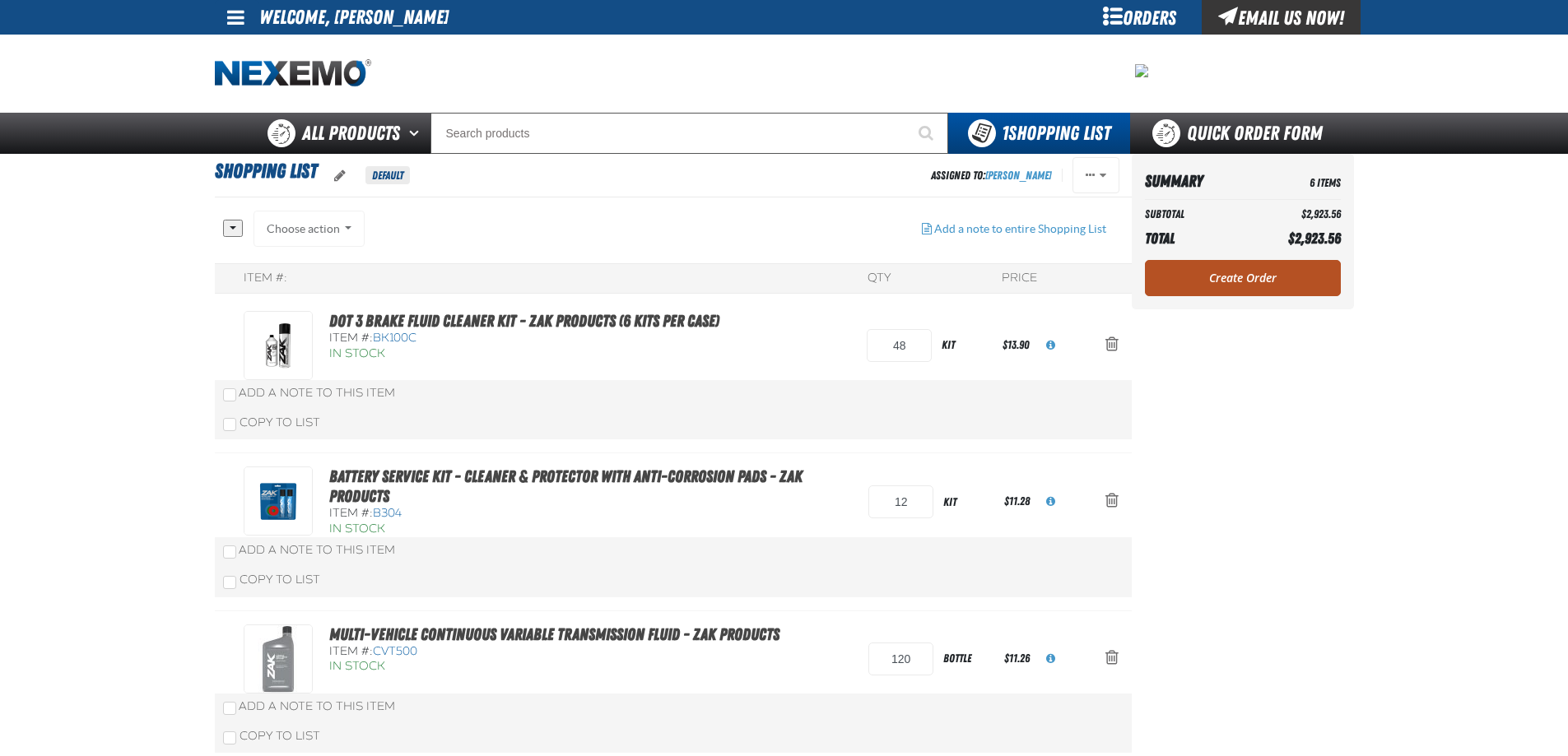
click at [1258, 279] on link "Create Order" at bounding box center [1243, 278] width 196 height 36
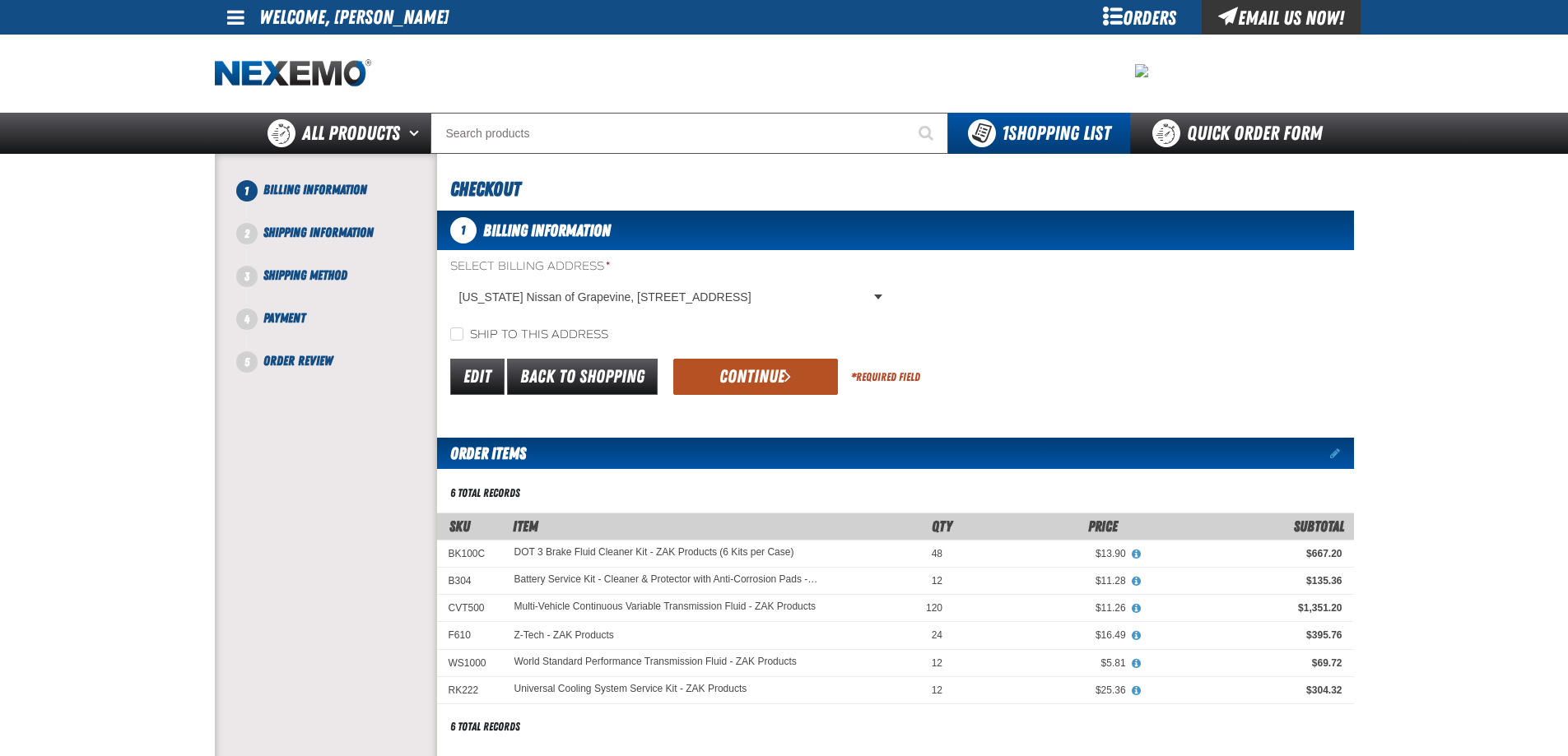
click at [747, 374] on button "Continue" at bounding box center [755, 377] width 165 height 36
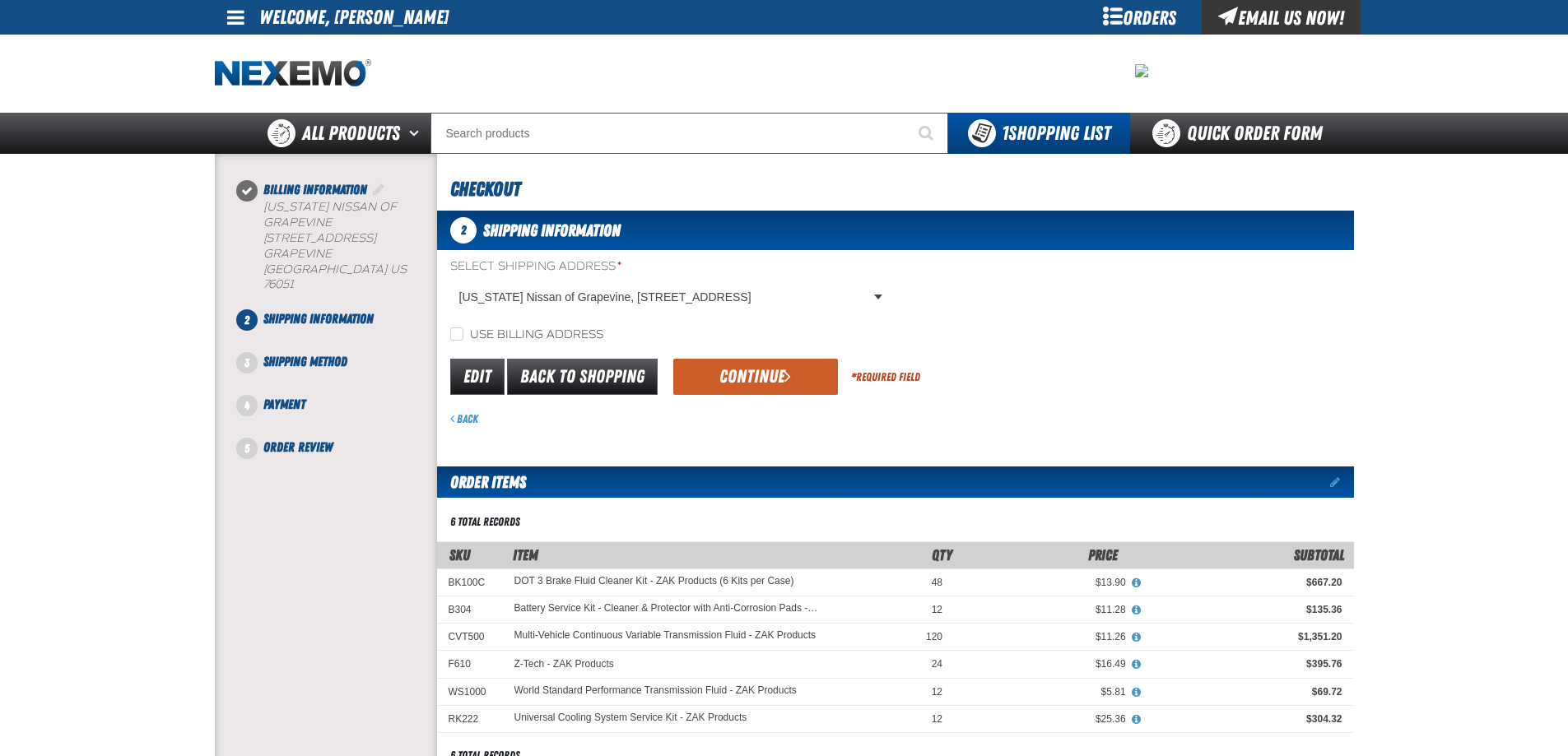
click at [747, 374] on button "Continue" at bounding box center [755, 377] width 165 height 36
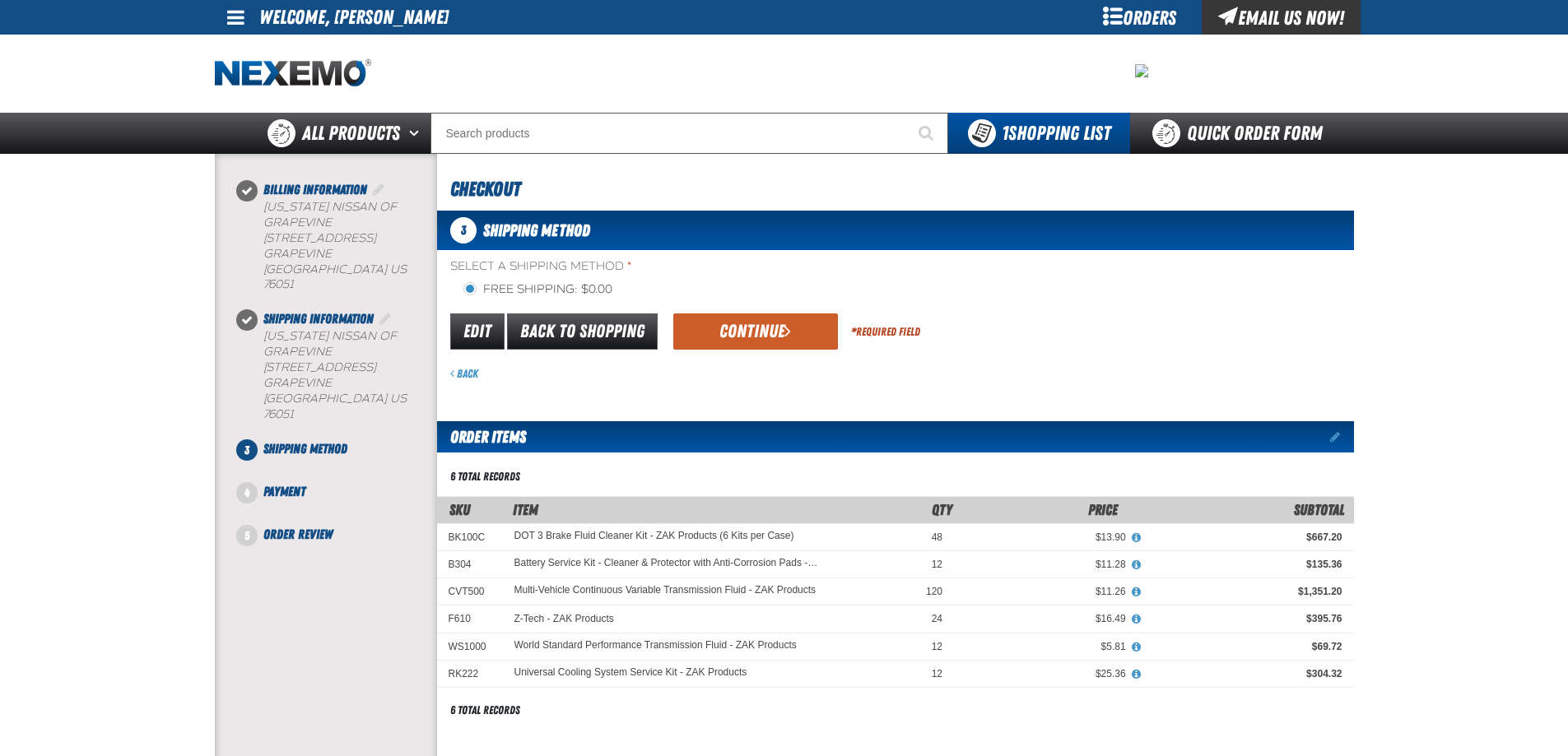
click at [747, 374] on div "Back" at bounding box center [902, 373] width 904 height 15
click at [789, 339] on span "submit" at bounding box center [787, 331] width 6 height 18
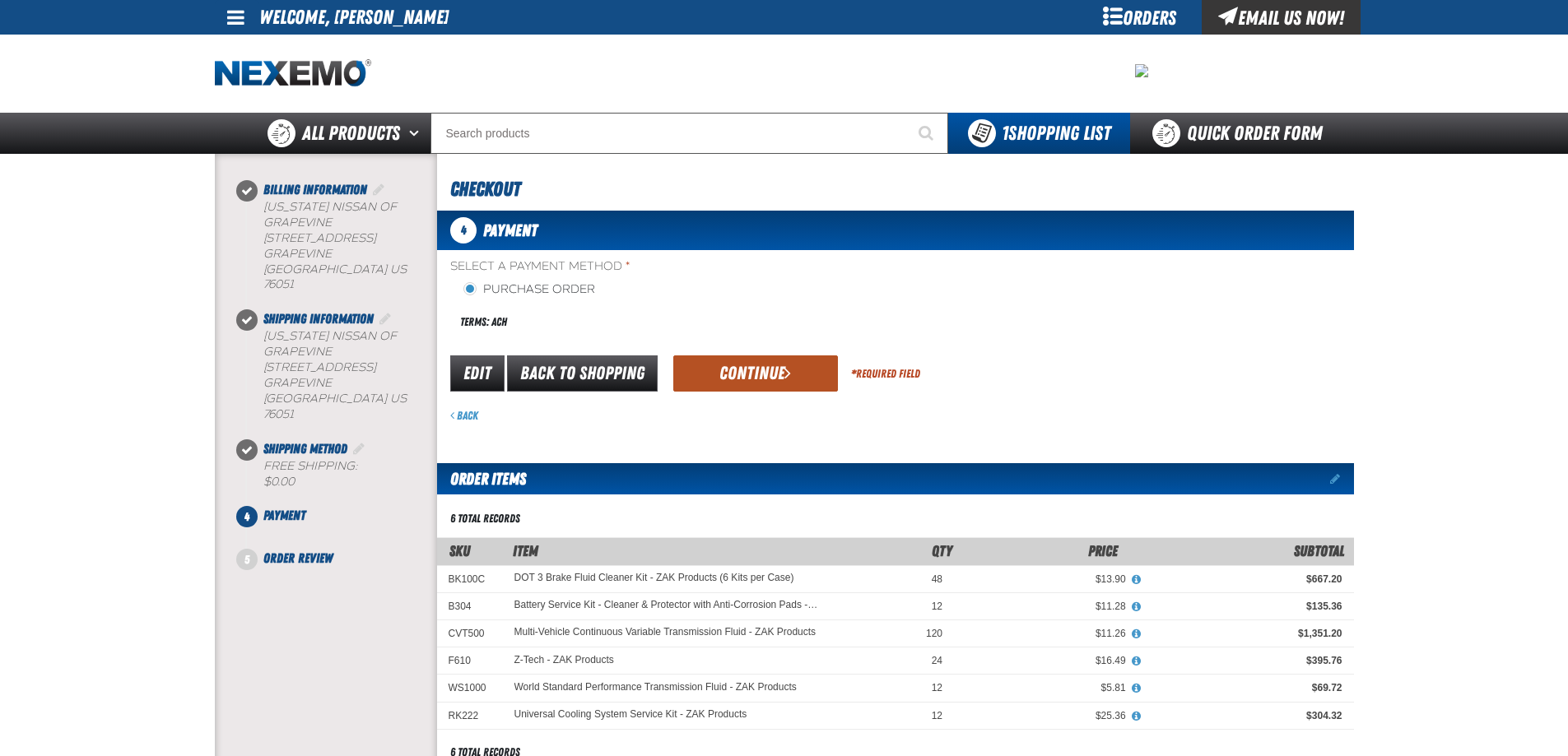
click at [774, 365] on button "Continue" at bounding box center [755, 373] width 165 height 36
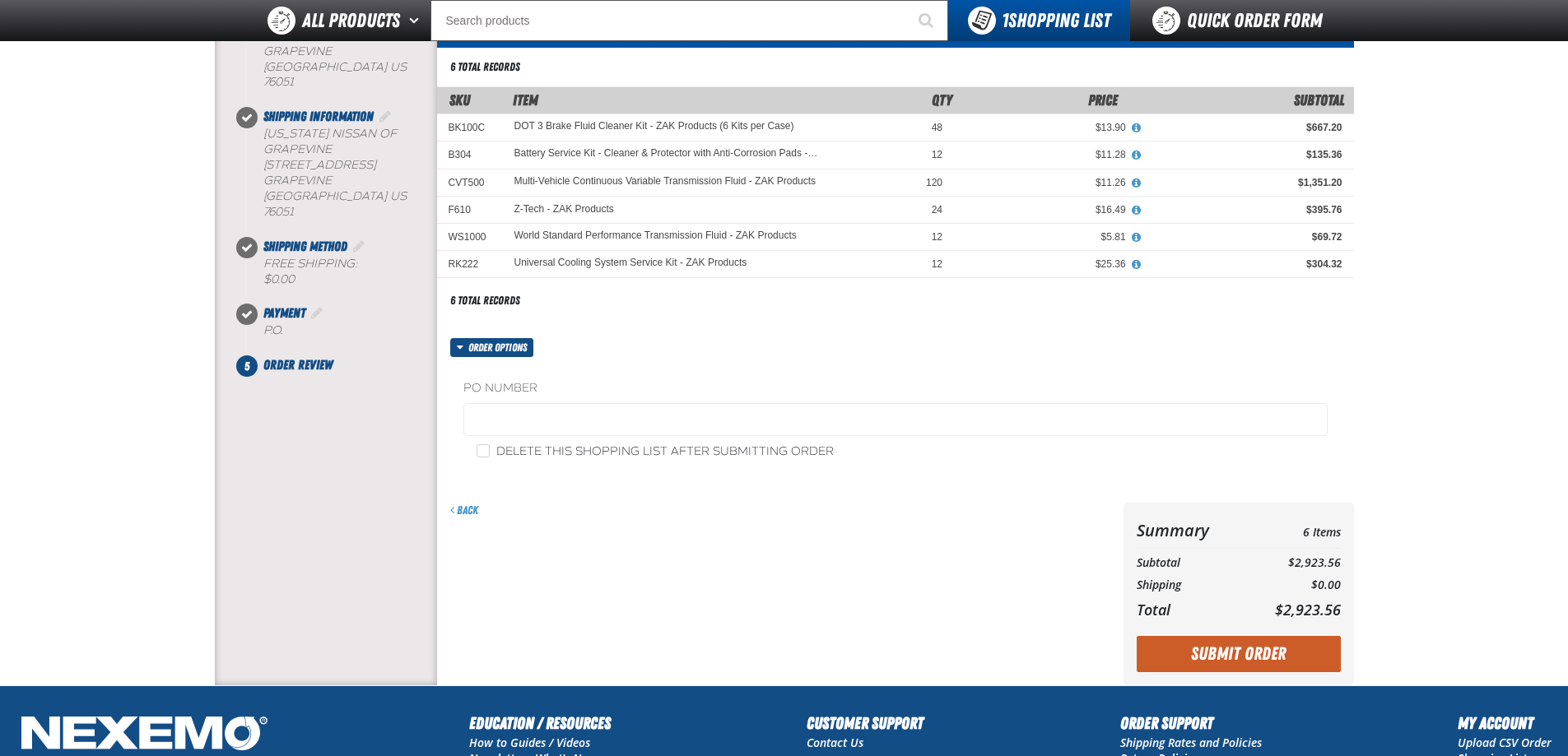
scroll to position [165, 0]
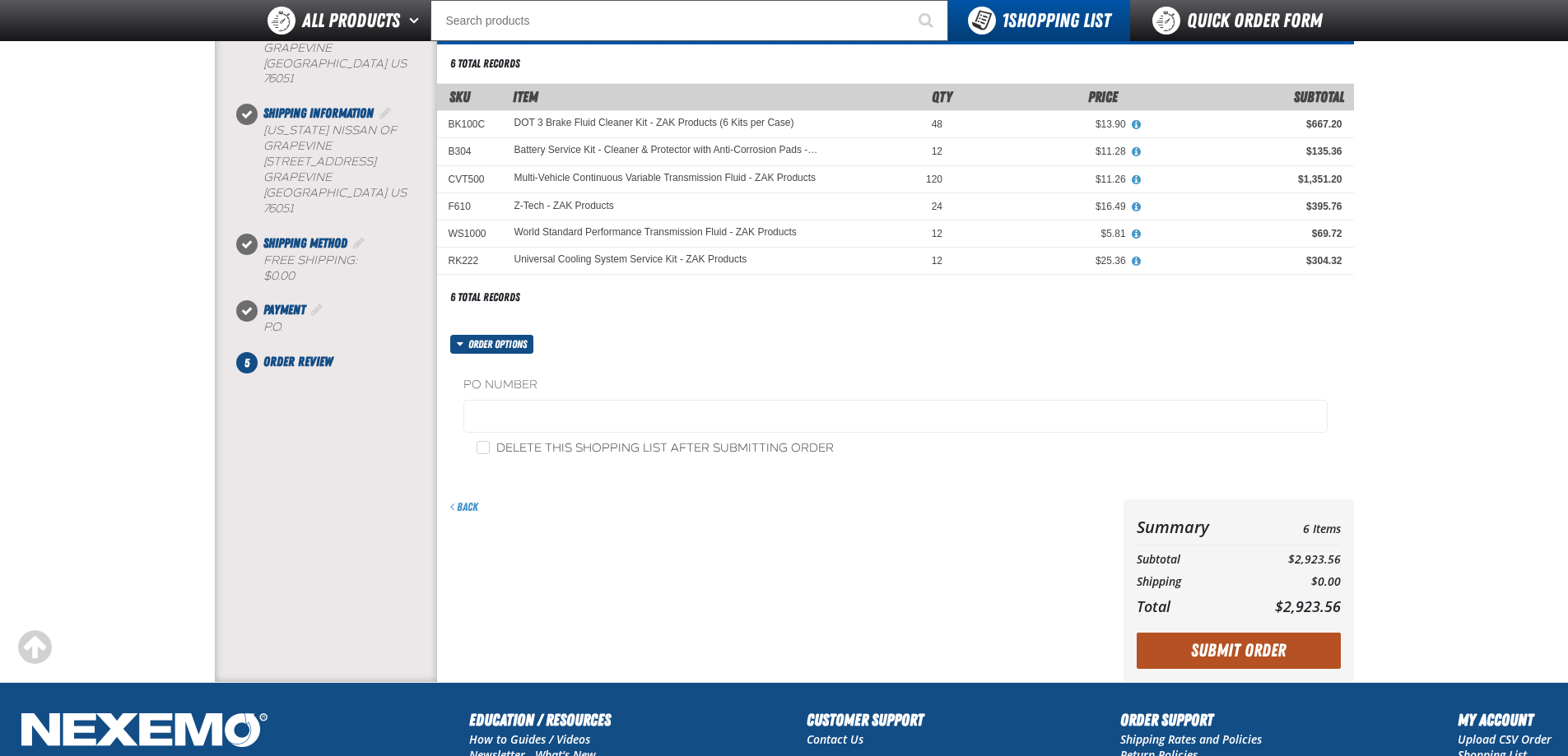
click at [1241, 642] on button "Submit Order" at bounding box center [1238, 651] width 204 height 36
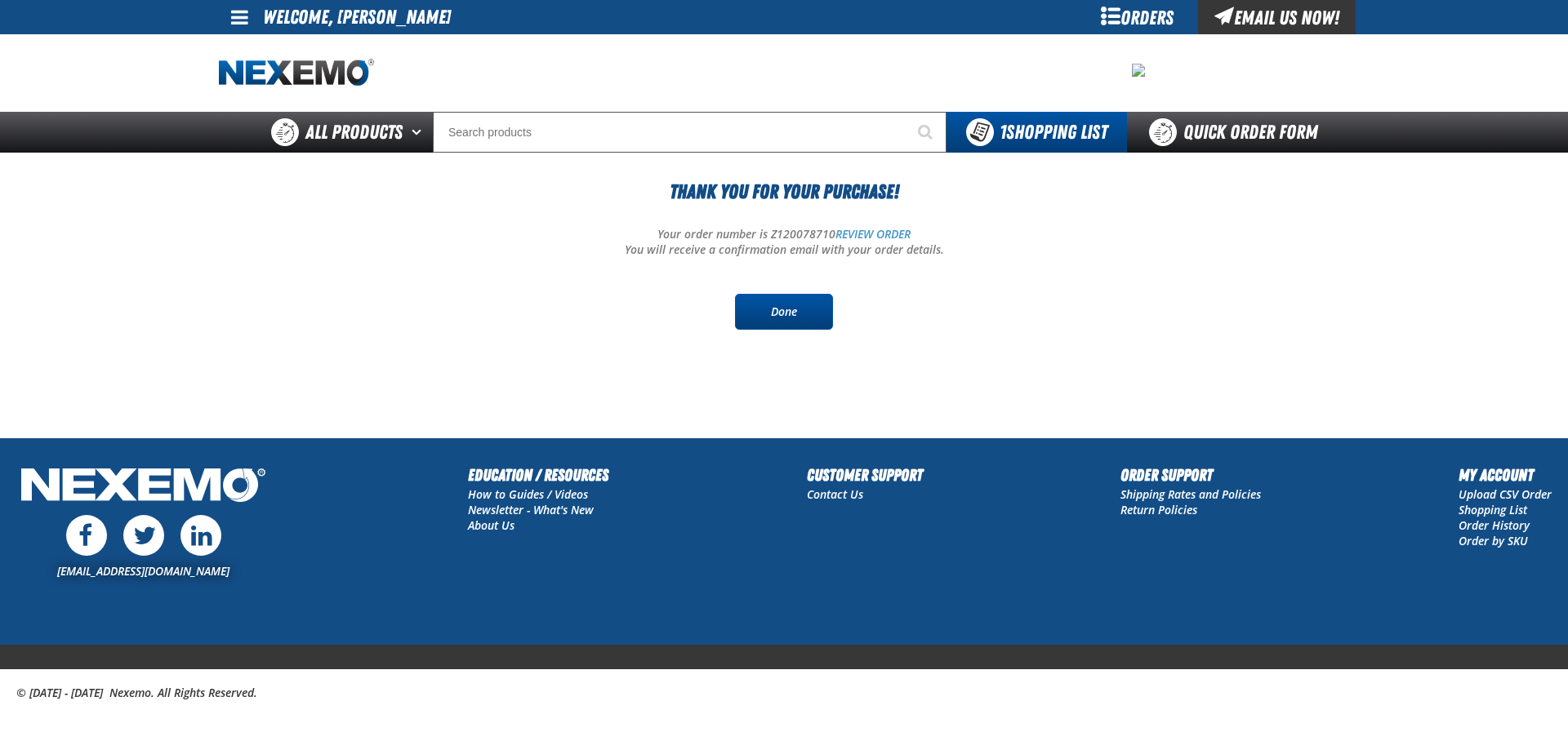
click at [801, 311] on link "Done" at bounding box center [784, 312] width 98 height 36
